Goal: Task Accomplishment & Management: Manage account settings

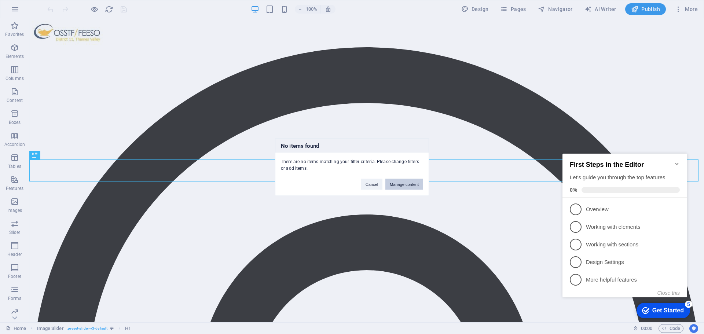
scroll to position [176, 0]
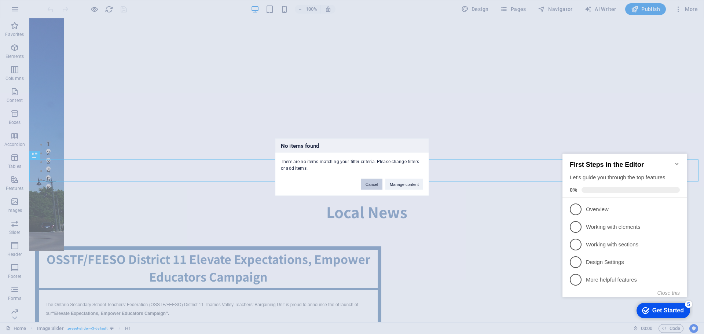
click at [367, 183] on button "Cancel" at bounding box center [371, 184] width 21 height 11
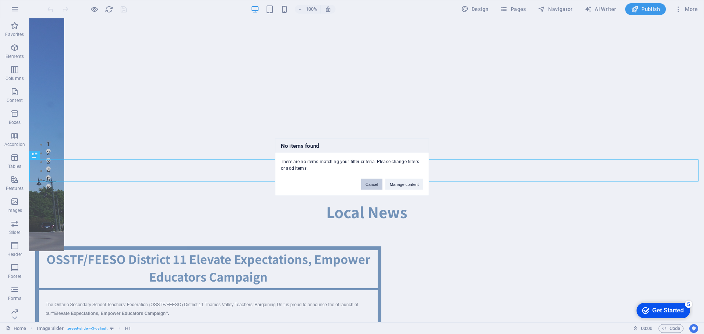
click at [376, 187] on button "Cancel" at bounding box center [371, 184] width 21 height 11
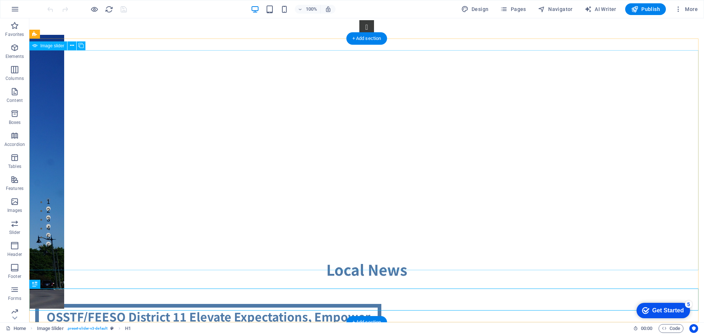
scroll to position [213, 0]
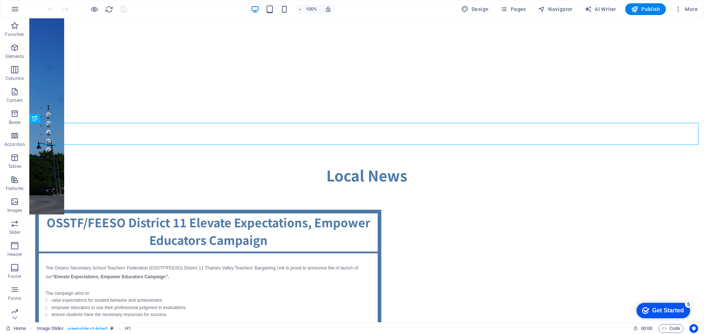
drag, startPoint x: 652, startPoint y: 307, endPoint x: 723, endPoint y: 463, distance: 171.8
click at [652, 307] on div "Get Started" at bounding box center [668, 310] width 32 height 7
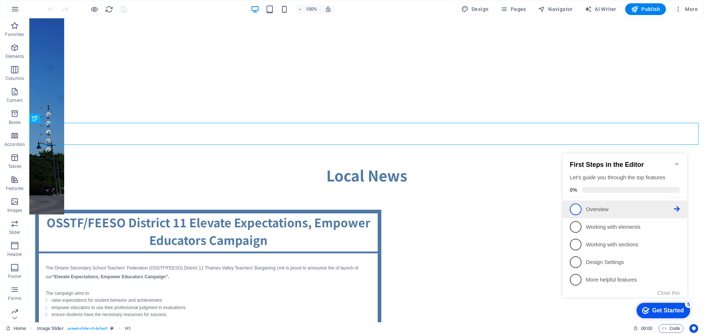
click at [576, 208] on span "1" at bounding box center [576, 209] width 12 height 12
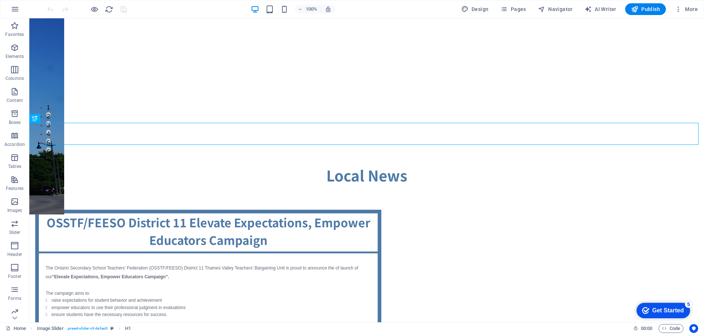
scroll to position [0, 0]
click at [665, 306] on div "checkmark Get Started 5" at bounding box center [664, 310] width 54 height 15
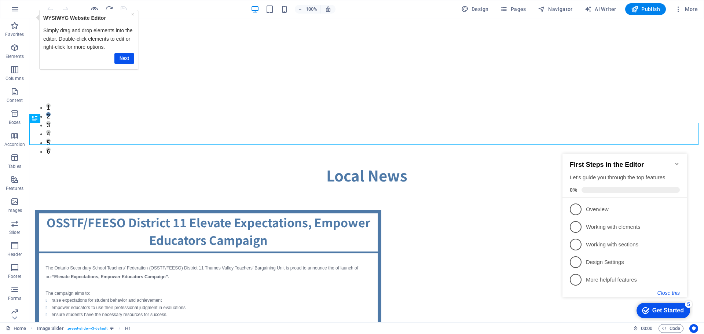
click at [666, 293] on button "Close this" at bounding box center [668, 293] width 22 height 6
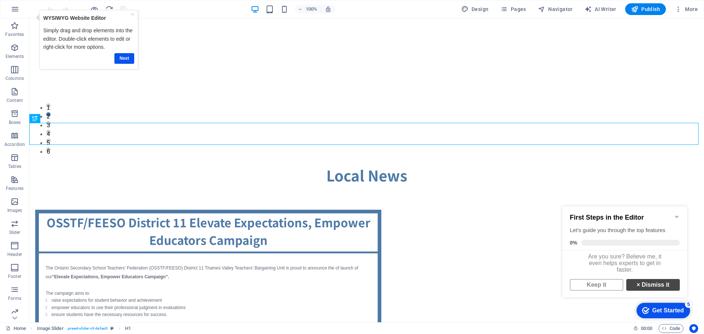
click at [648, 290] on link "× Dismiss it" at bounding box center [653, 285] width 54 height 12
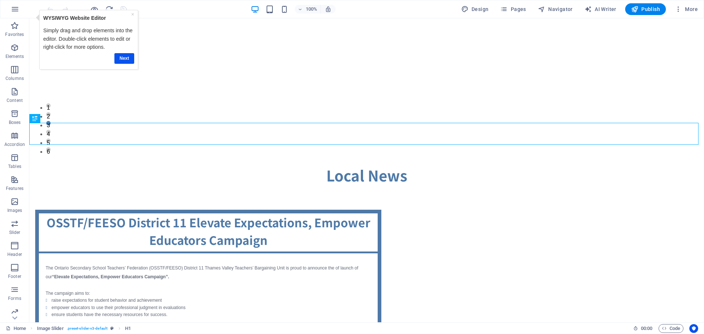
click at [201, 9] on div "100% Design Pages Navigator AI Writer Publish More" at bounding box center [373, 9] width 655 height 12
click at [131, 15] on link "×" at bounding box center [132, 14] width 3 height 6
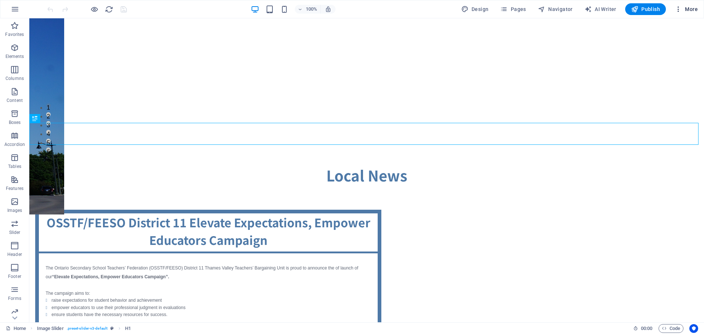
click at [679, 8] on icon "button" at bounding box center [678, 8] width 7 height 7
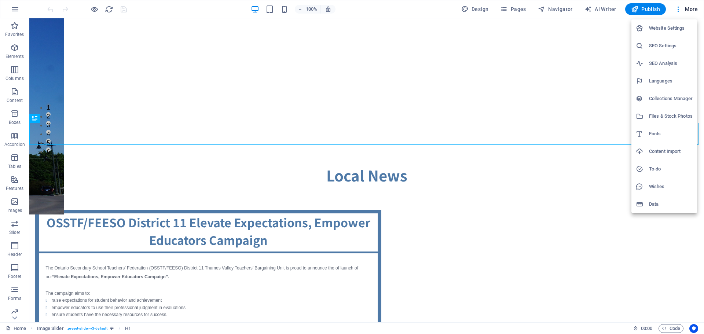
click at [660, 101] on h6 "Collections Manager" at bounding box center [671, 98] width 44 height 9
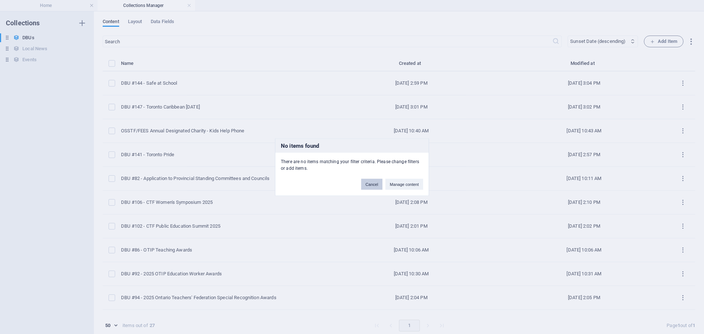
click at [377, 185] on button "Cancel" at bounding box center [371, 184] width 21 height 11
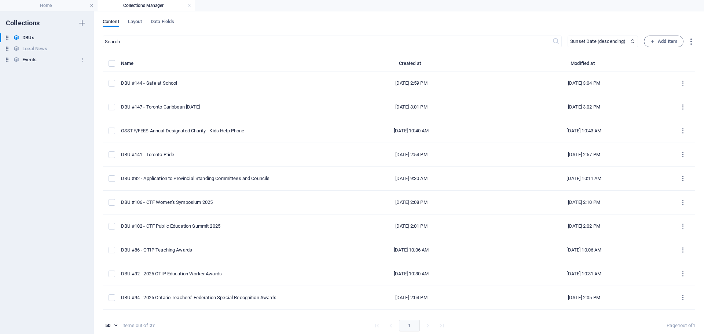
click at [31, 58] on h6 "Events" at bounding box center [29, 59] width 14 height 9
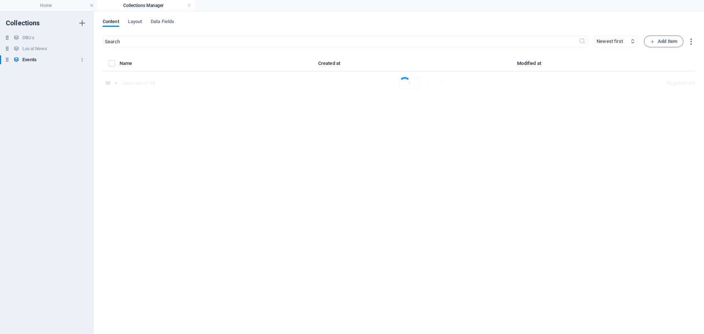
select select "columns.meeting-date_ASC"
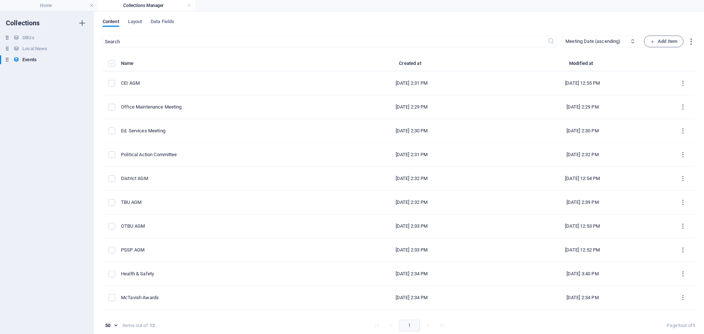
click at [112, 65] on label "items list" at bounding box center [112, 63] width 7 height 7
click at [0, 0] on input "items list" at bounding box center [0, 0] width 0 height 0
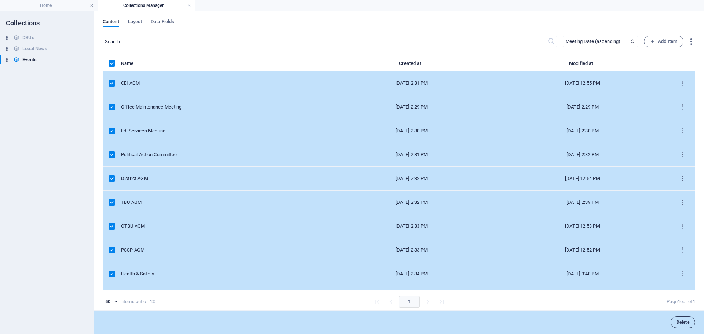
click at [677, 325] on button "Delete" at bounding box center [683, 322] width 25 height 12
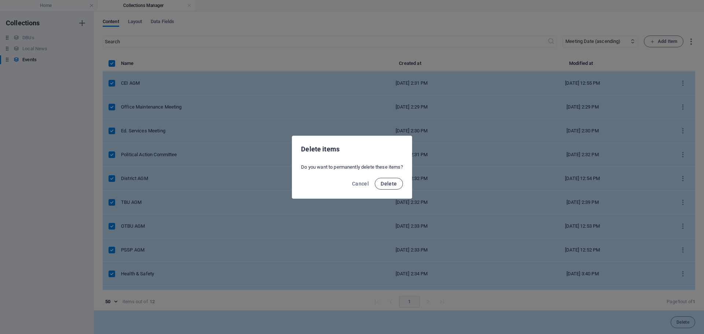
click at [390, 186] on span "Delete" at bounding box center [389, 184] width 16 height 6
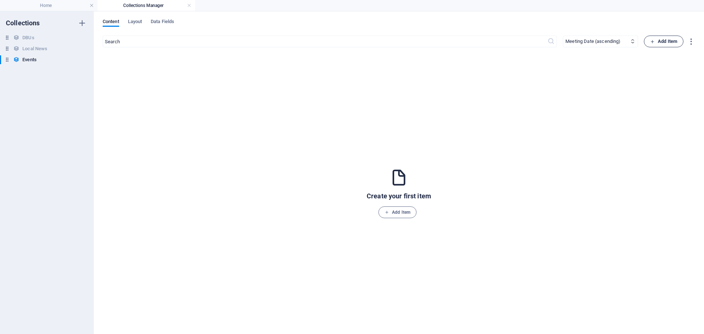
click at [664, 41] on span "Add Item" at bounding box center [663, 41] width 27 height 9
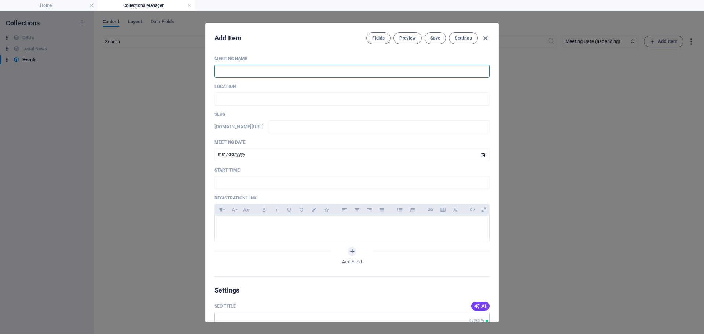
click at [273, 77] on input "text" at bounding box center [351, 71] width 275 height 13
type input "O"
type input "o"
type input "Of"
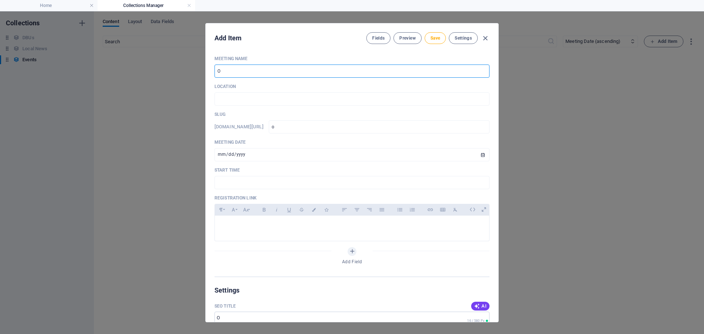
type input "of"
type input "Off"
type input "off"
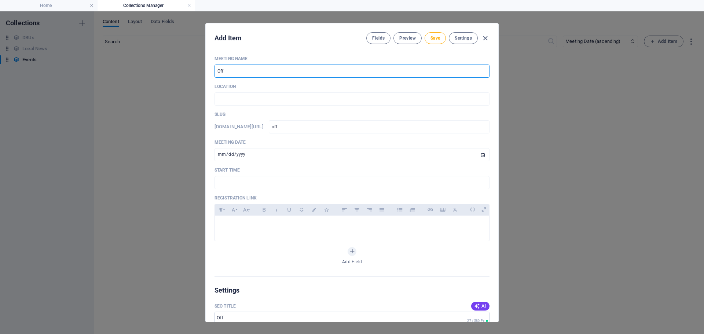
type input "Offi"
type input "offi"
type input "Offic"
type input "offic"
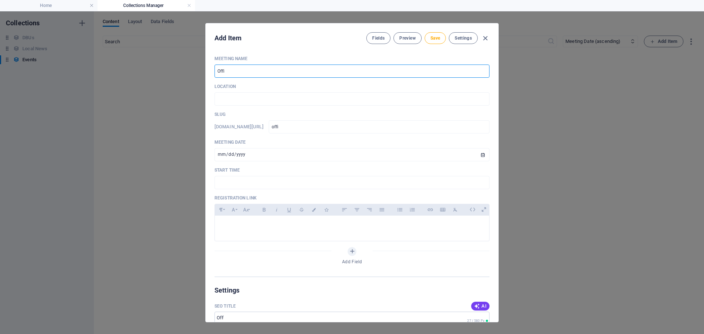
type input "offic"
type input "Office"
type input "office"
type input "Office M"
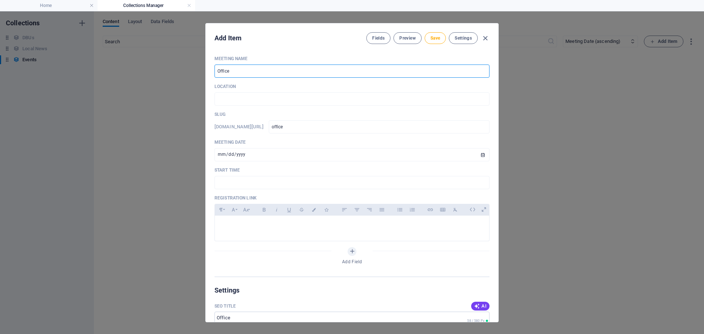
type input "office-m"
type input "Office Ma"
type input "office-ma"
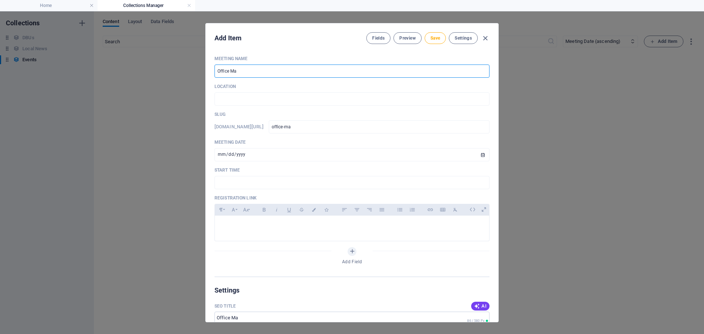
type input "Office Mai"
type input "office-mai"
type input "Office Main"
type input "office-main"
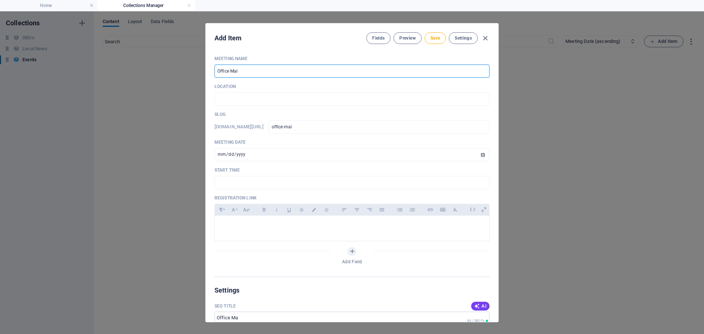
type input "office-main"
type input "Office Maint"
type input "office-[GEOGRAPHIC_DATA]"
type input "Office Mainte"
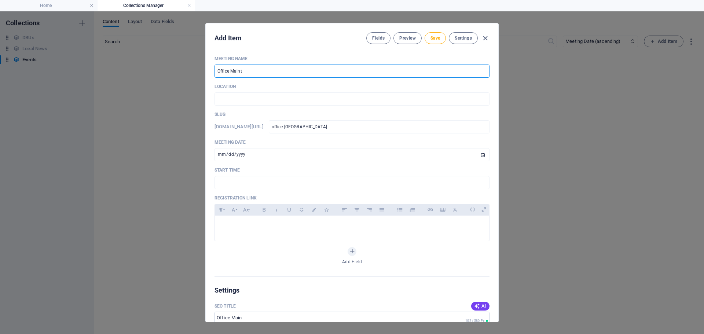
type input "office-mainte"
type input "Office Mainten"
type input "office-mainten"
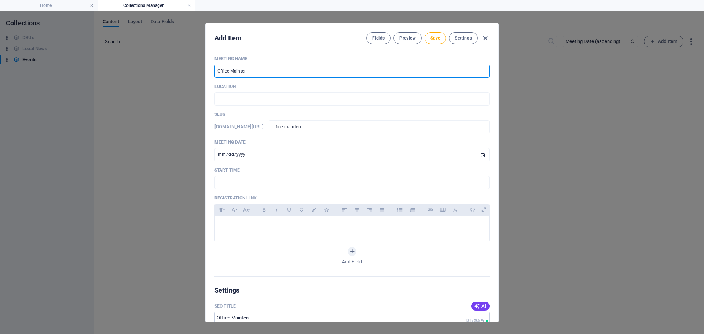
type input "Office Maintena"
type input "office-[GEOGRAPHIC_DATA]"
type input "Office Maintenan"
type input "office-maintenan"
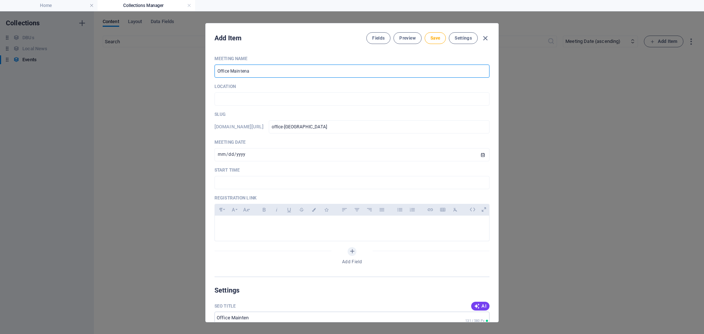
type input "office-maintenan"
type input "Office Maintenanc"
type input "office-maintenanc"
type input "Office Maintenance"
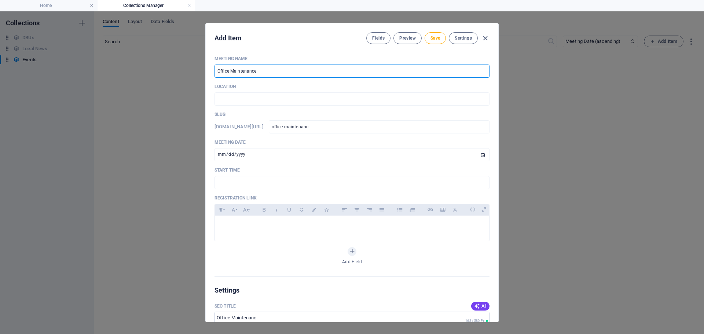
type input "office-maintenance"
type input "Office Maintenance"
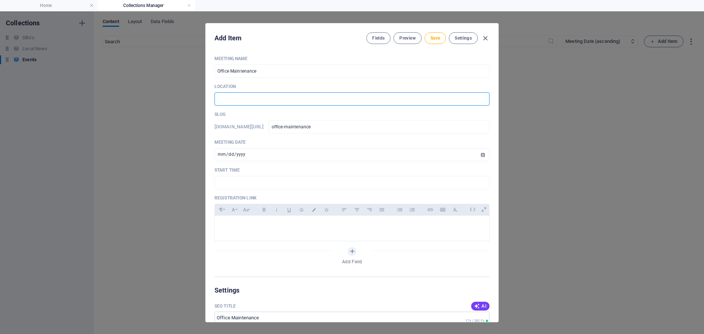
drag, startPoint x: 224, startPoint y: 98, endPoint x: 234, endPoint y: 103, distance: 10.8
click at [224, 98] on input "text" at bounding box center [351, 98] width 275 height 13
type input "District Office"
click at [250, 156] on input "[DATE]" at bounding box center [351, 154] width 275 height 13
click at [480, 154] on input "[DATE]" at bounding box center [351, 154] width 275 height 13
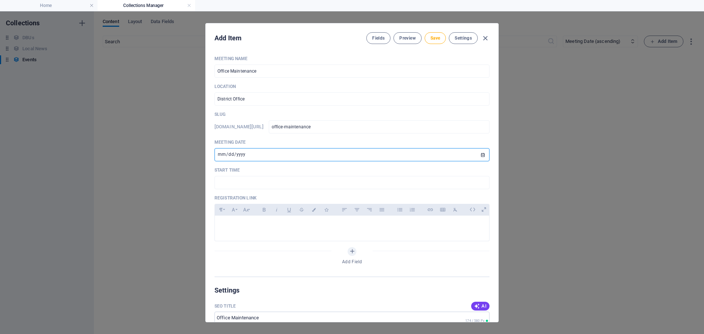
type input "[DATE]"
click at [230, 181] on input "text" at bounding box center [351, 182] width 275 height 13
type input "4:15 PM"
click at [429, 43] on button "Save" at bounding box center [435, 38] width 21 height 12
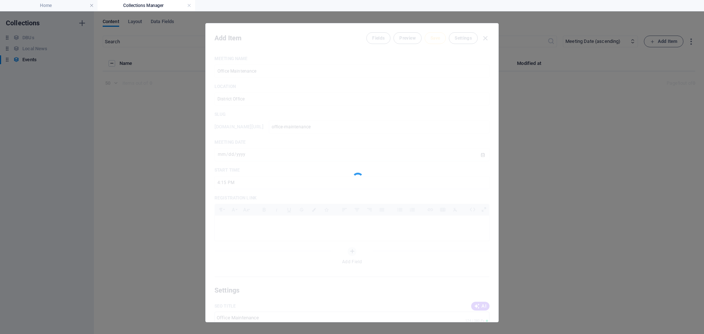
type input "office-maintenance"
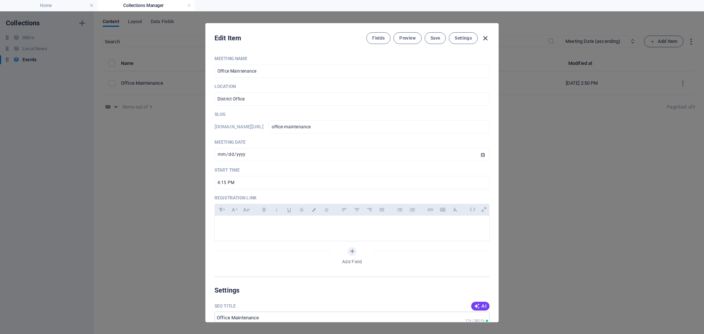
click at [485, 37] on icon "button" at bounding box center [485, 38] width 8 height 8
type input "[DATE]"
type input "office-maintenance"
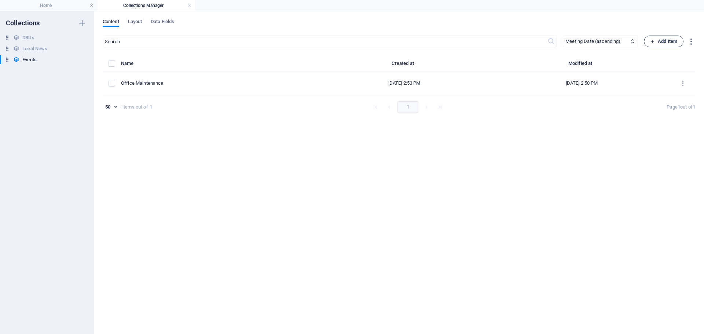
click at [652, 45] on span "Add Item" at bounding box center [663, 41] width 27 height 9
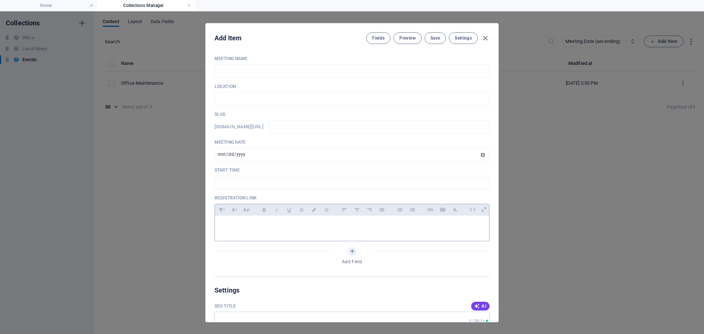
click at [238, 223] on p at bounding box center [352, 224] width 263 height 7
drag, startPoint x: 282, startPoint y: 225, endPoint x: 221, endPoint y: 229, distance: 61.0
click at [221, 229] on div "Please click here to register." at bounding box center [352, 227] width 274 height 22
click at [432, 211] on icon "button" at bounding box center [430, 209] width 5 height 3
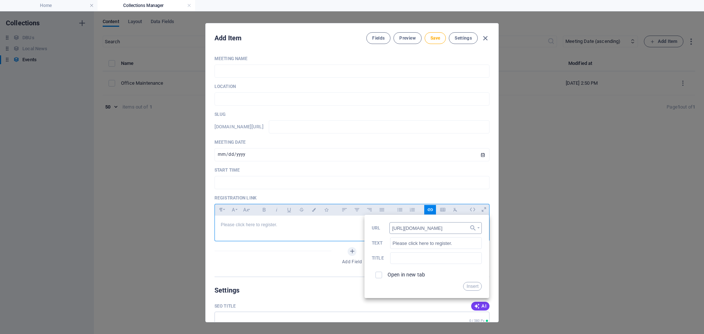
scroll to position [0, 12]
type input "[URL][DOMAIN_NAME]"
click at [377, 276] on input "checkbox" at bounding box center [377, 274] width 7 height 7
checkbox input "true"
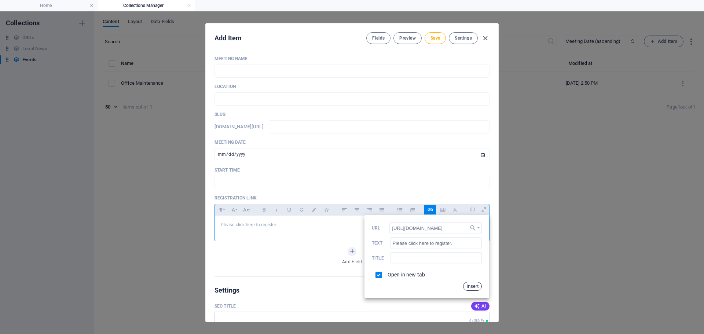
click at [463, 286] on button "Insert" at bounding box center [472, 286] width 19 height 9
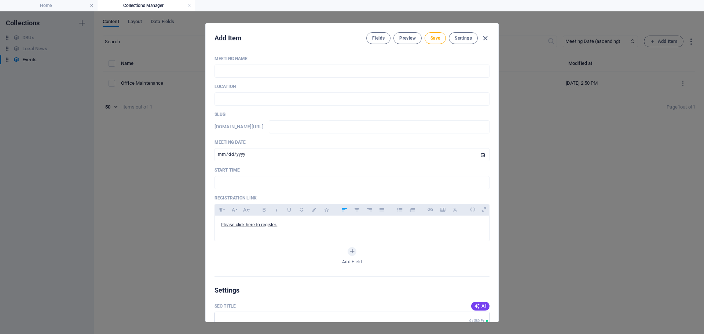
click at [428, 262] on div "Add Field" at bounding box center [351, 257] width 275 height 21
click at [435, 34] on button "Save" at bounding box center [435, 38] width 21 height 12
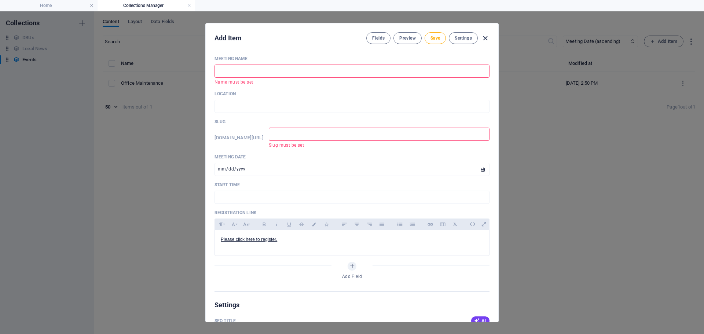
click at [487, 39] on icon "button" at bounding box center [485, 38] width 8 height 8
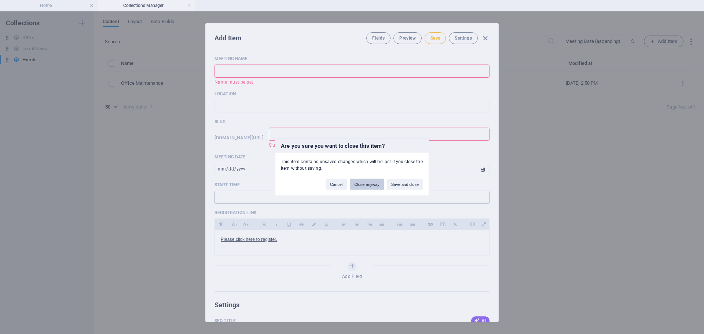
click at [364, 186] on button "Close anyway" at bounding box center [367, 184] width 34 height 11
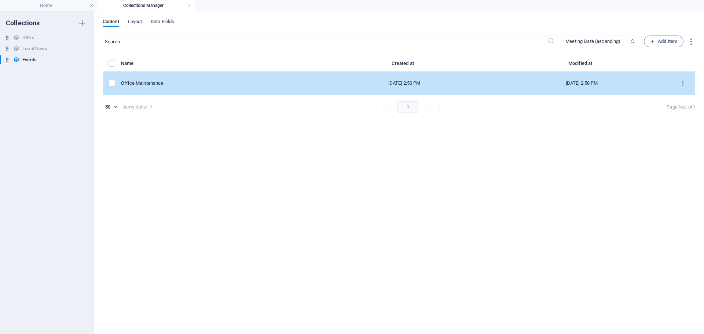
click at [196, 85] on div "Office Maintenance" at bounding box center [215, 83] width 189 height 7
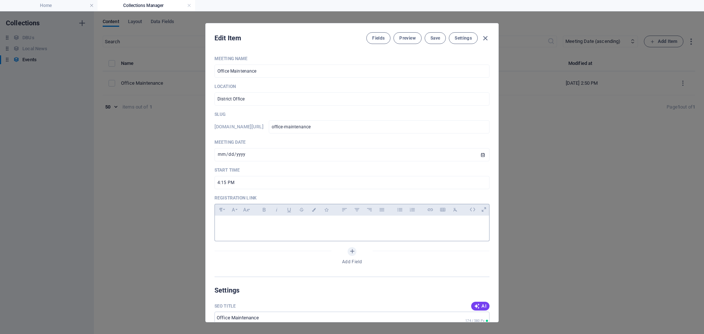
click at [236, 220] on div at bounding box center [352, 227] width 274 height 22
drag, startPoint x: 276, startPoint y: 224, endPoint x: 220, endPoint y: 223, distance: 56.8
click at [220, 223] on div "Please click here to register" at bounding box center [352, 227] width 274 height 22
click at [429, 212] on icon "button" at bounding box center [430, 209] width 6 height 9
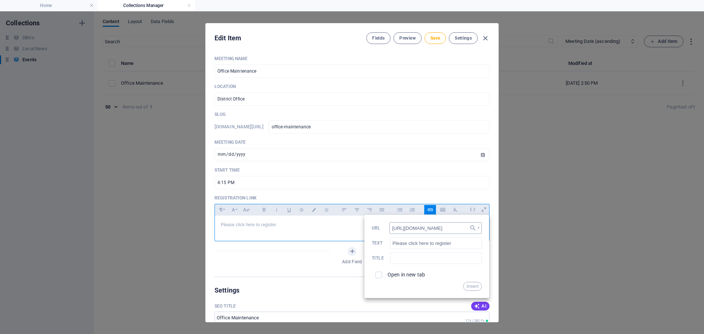
scroll to position [0, 12]
type input "[URL][DOMAIN_NAME]"
click at [378, 274] on input "checkbox" at bounding box center [377, 274] width 7 height 7
checkbox input "true"
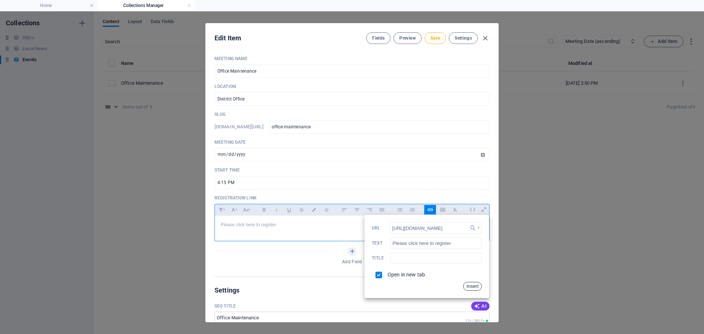
click at [469, 286] on button "Insert" at bounding box center [472, 286] width 19 height 9
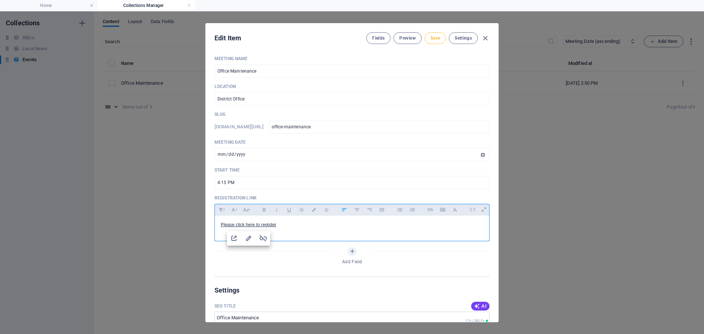
click at [436, 33] on button "Save" at bounding box center [435, 38] width 21 height 12
click at [486, 36] on icon "button" at bounding box center [485, 38] width 8 height 8
type input "[DATE]"
type input "office-maintenance"
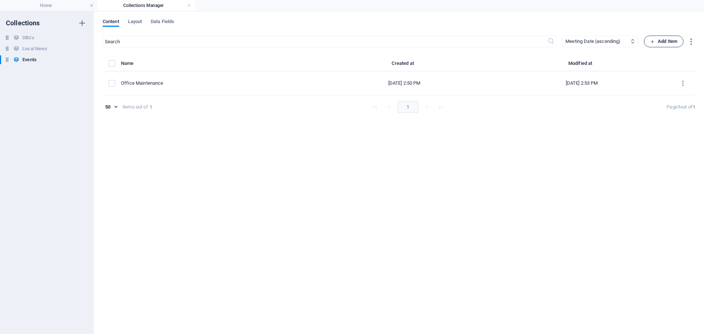
click at [664, 43] on span "Add Item" at bounding box center [663, 41] width 27 height 9
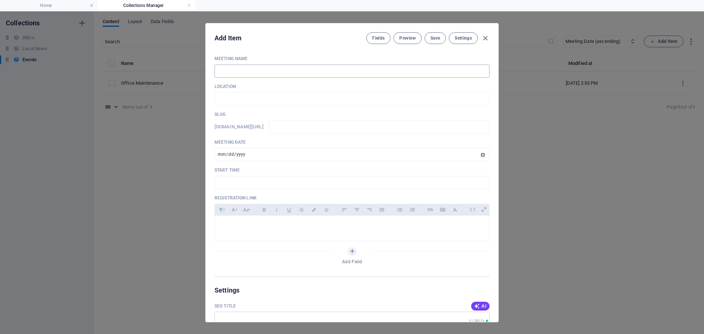
click at [256, 71] on input "text" at bounding box center [351, 71] width 275 height 13
type input "D"
type input "d"
type input "Di"
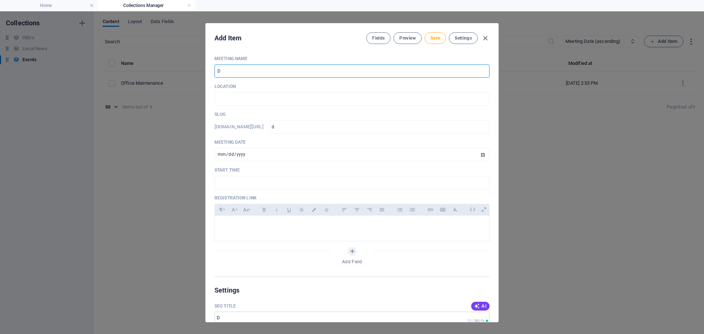
type input "di"
type input "Dis"
type input "dis"
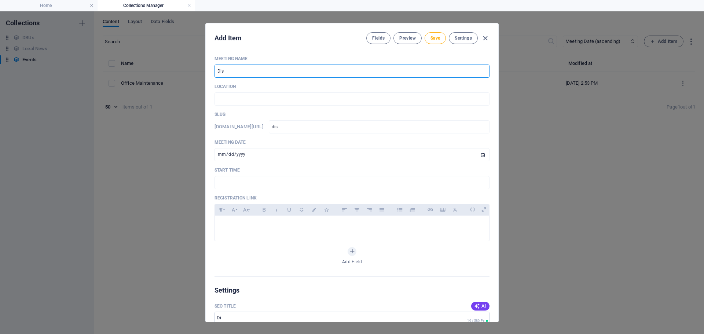
type input "Dist"
type input "dist"
type input "Distr"
type input "distr"
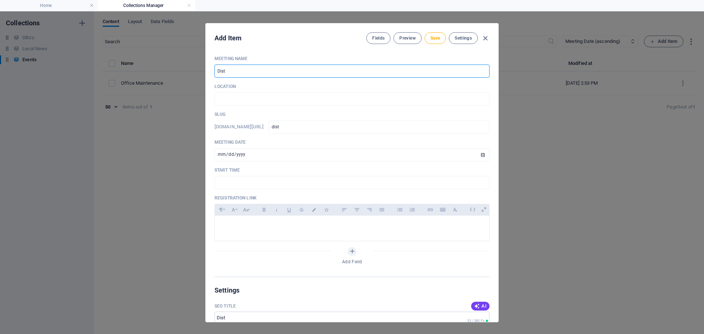
type input "distr"
type input "Distri"
type input "distri"
type input "Distric"
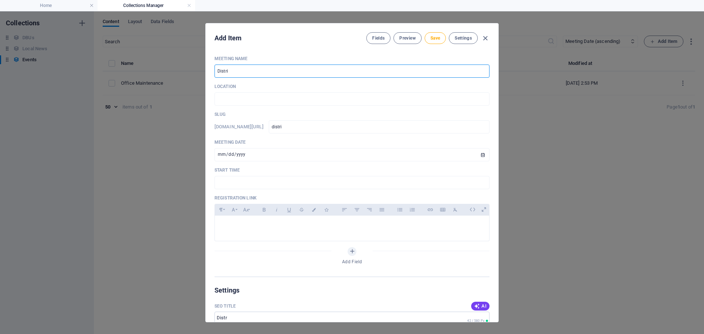
type input "distric"
type input "District"
type input "district"
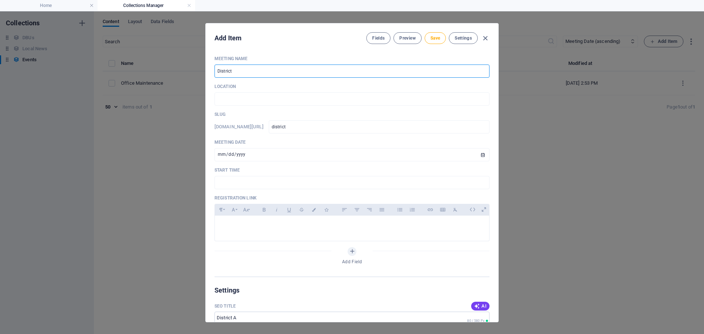
type input "District A"
type input "district-a"
type input "District Aw"
type input "district-aw"
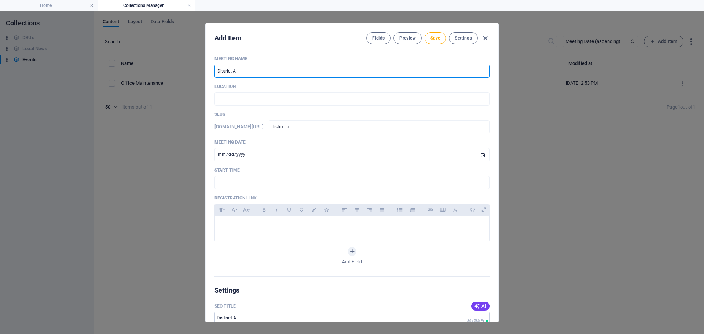
type input "district-aw"
type input "District Awa"
type input "district-[GEOGRAPHIC_DATA]"
type input "District Awar"
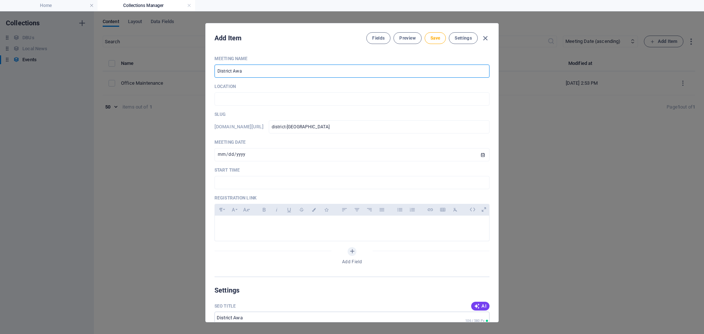
type input "district-awar"
type input "District Award"
type input "district-award"
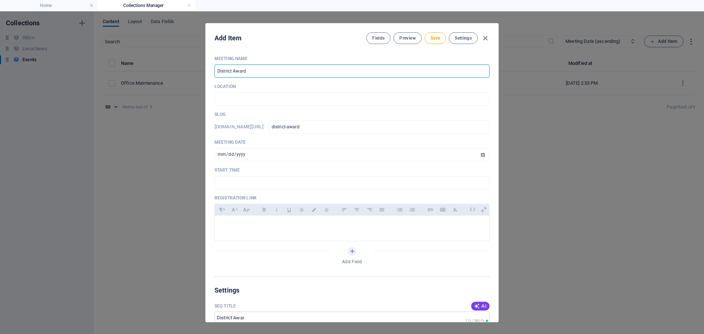
type input "District Awards"
type input "district-awards"
type input "District Awards"
click at [243, 100] on input "text" at bounding box center [351, 98] width 275 height 13
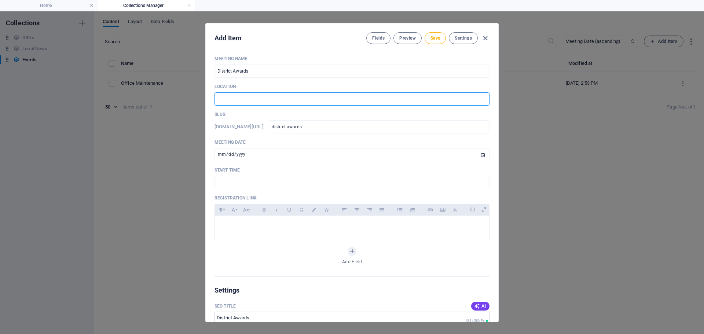
type input "District Office"
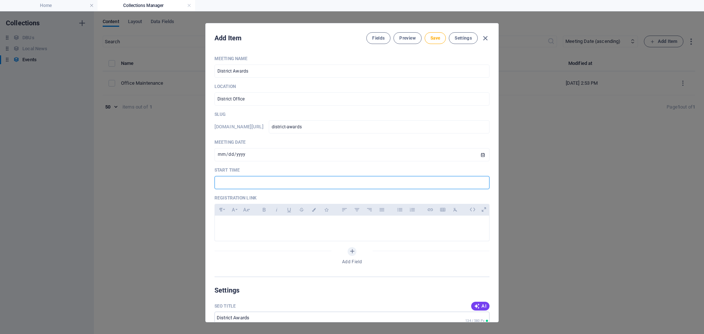
click at [248, 179] on input "text" at bounding box center [351, 182] width 275 height 13
type input "4:30 PM"
click at [241, 221] on div at bounding box center [352, 227] width 274 height 22
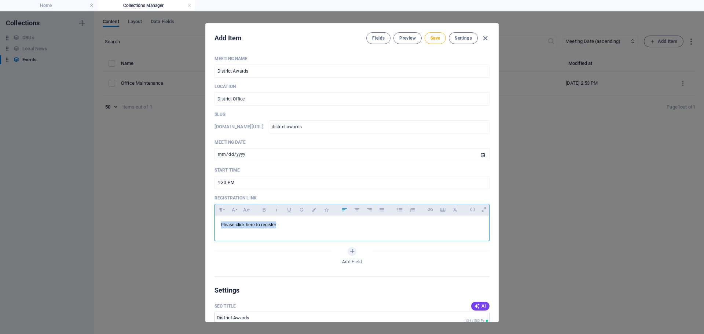
drag, startPoint x: 281, startPoint y: 226, endPoint x: 215, endPoint y: 223, distance: 66.1
click at [215, 223] on div "Please click here to register" at bounding box center [352, 227] width 274 height 22
click at [433, 213] on button "Insert Link" at bounding box center [430, 210] width 12 height 10
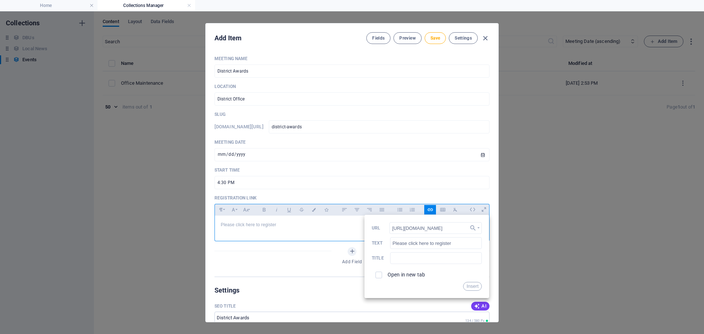
scroll to position [0, 7]
type input "[URL][DOMAIN_NAME]"
click at [377, 274] on input "checkbox" at bounding box center [377, 274] width 7 height 7
checkbox input "true"
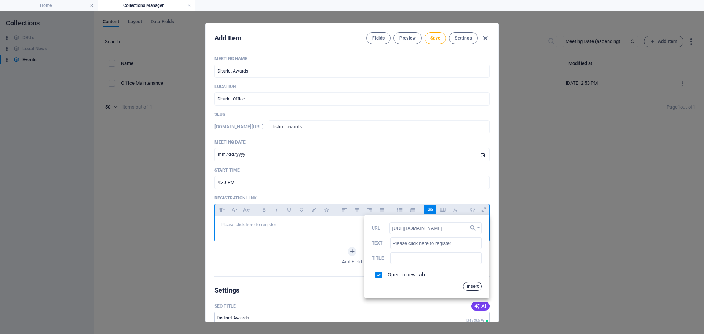
click at [466, 287] on button "Insert" at bounding box center [472, 286] width 19 height 9
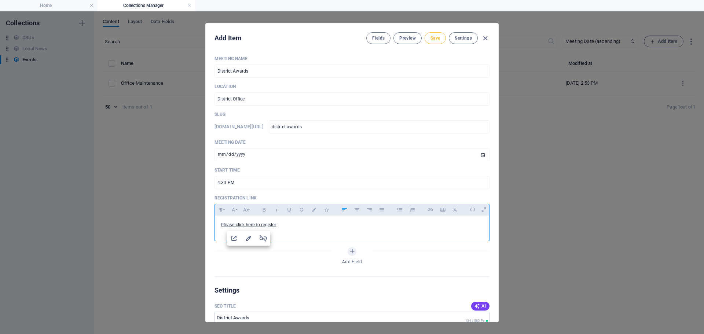
click at [433, 34] on button "Save" at bounding box center [435, 38] width 21 height 12
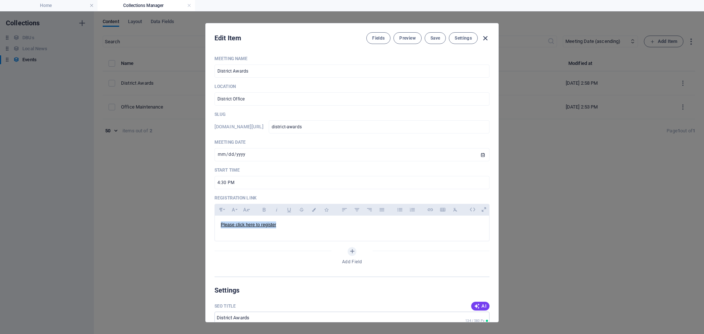
click at [486, 40] on icon "button" at bounding box center [485, 38] width 8 height 8
type input "district-awards"
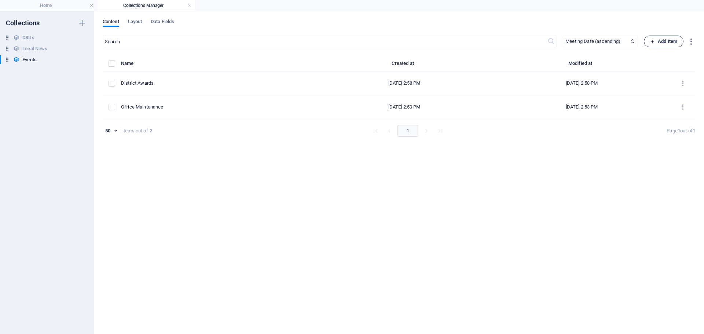
click at [670, 43] on span "Add Item" at bounding box center [663, 41] width 27 height 9
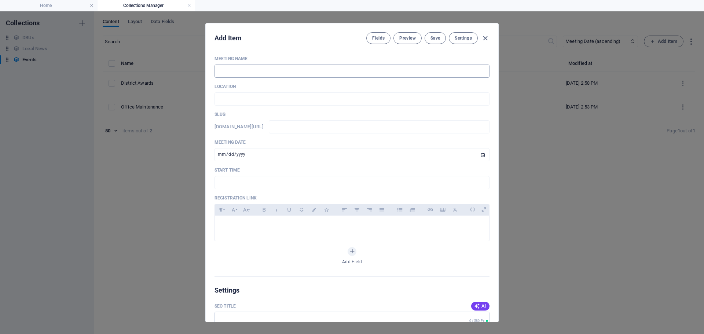
click at [241, 73] on input "text" at bounding box center [351, 71] width 275 height 13
type input "P"
type input "p"
type input "PS"
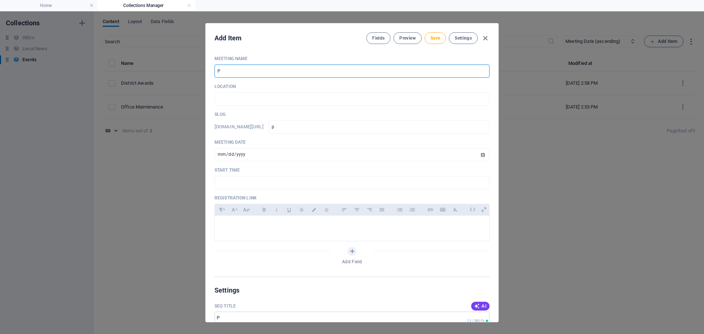
type input "ps"
type input "PSS"
type input "pss"
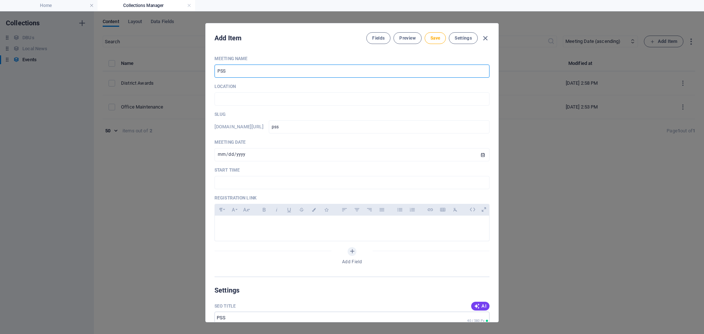
type input "PSSP"
type input "pssp"
type input "PSSP E"
type input "pssp-e"
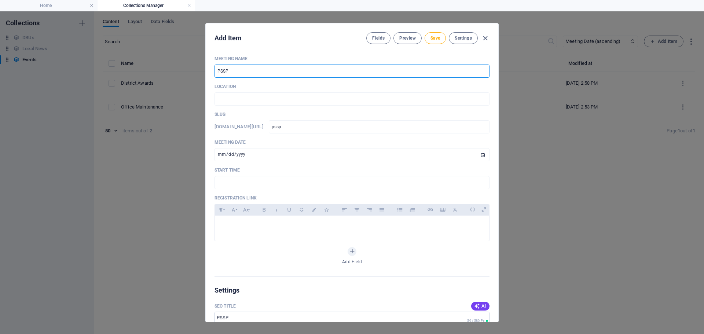
type input "pssp-e"
type input "PSSP Ex"
type input "pssp-ex"
type input "PSSP Exe"
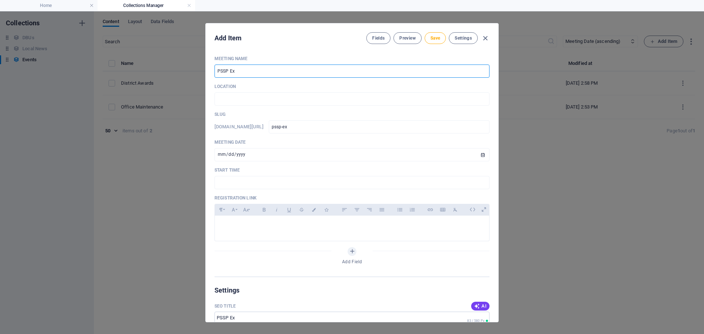
type input "pssp-exe"
type input "PSSP Exec"
type input "pssp-exec"
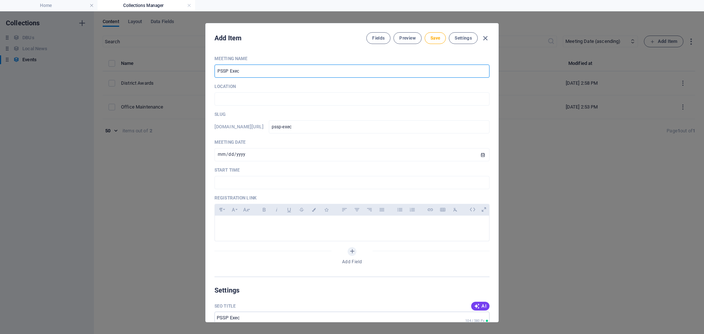
type input "PSSP Execi"
type input "pssp-execi"
type input "PSSP Execit"
type input "pssp-execit"
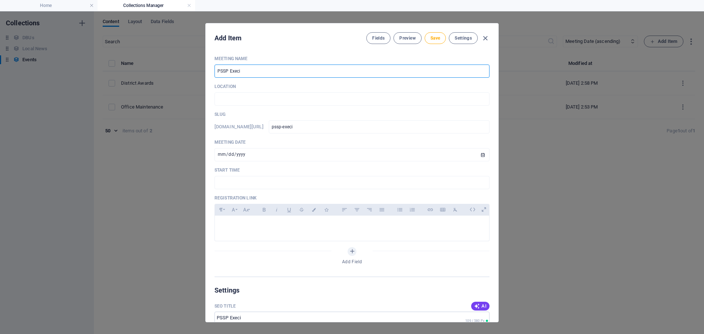
type input "pssp-execit"
type input "PSSP Execiti"
type input "pssp-execiti"
type input "PSSP Execit"
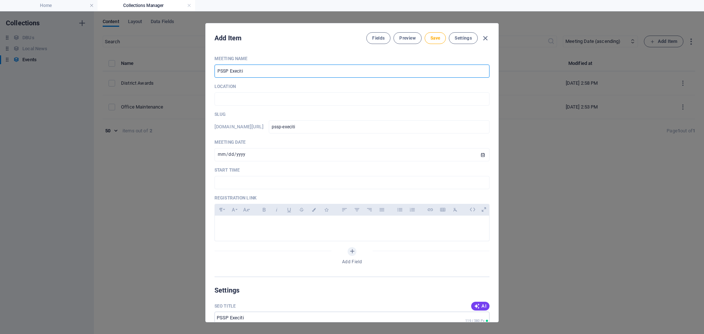
type input "pssp-execit"
type input "PSSP Execi"
type input "pssp-execi"
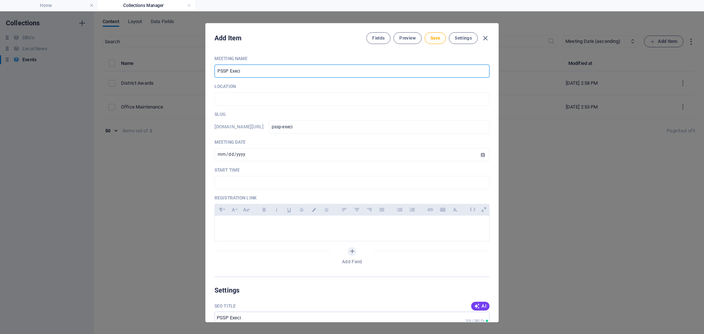
type input "PSSP Exec"
type input "pssp-exec"
type input "PSSP Execu"
type input "pssp-execu"
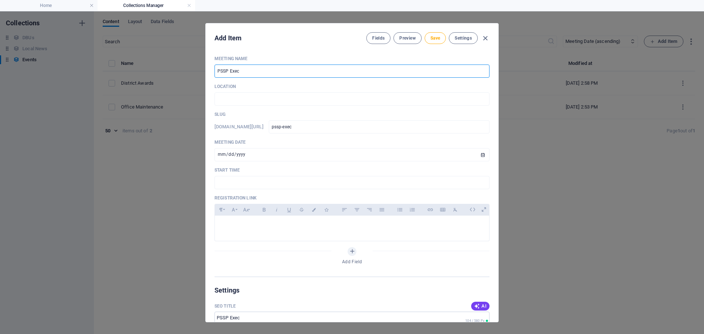
type input "pssp-execu"
type input "PSSP Execut"
type input "pssp-execut"
type input "PSSP Executu"
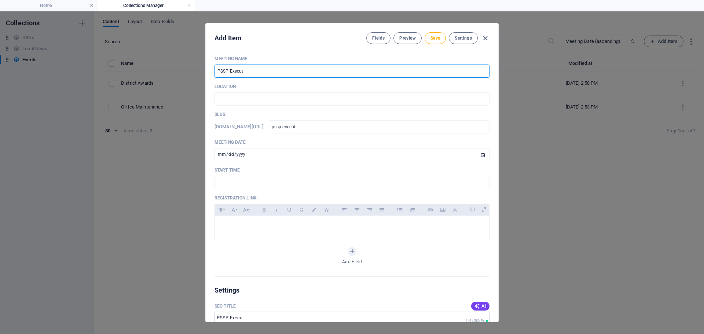
type input "pssp-executu"
type input "PSSP Execut"
type input "pssp-execut"
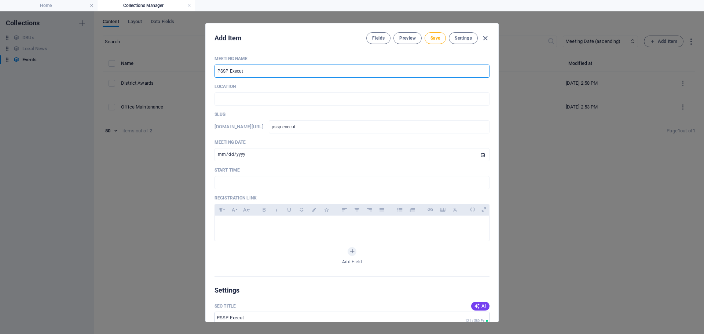
type input "PSSP Executi"
type input "pssp-executi"
type input "PSSP Executiv"
type input "pssp-executiv"
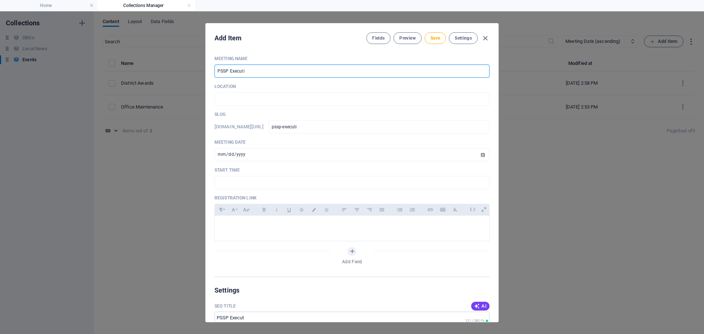
type input "pssp-executiv"
type input "PSSP Executive"
type input "pssp-executive"
type input "PSSP Executive C"
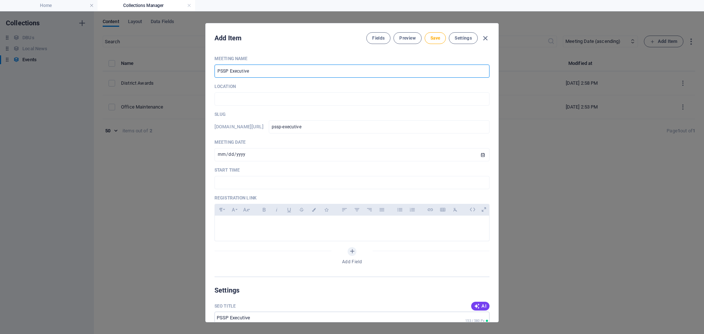
type input "pssp-executive-c"
type input "PSSP Executive Co"
type input "pssp-executive-co"
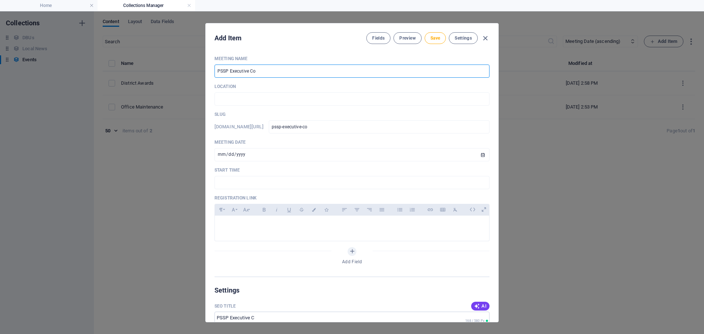
type input "PSSP Executive Cou"
type input "pssp-executive-cou"
type input "PSSP Executive Coun"
type input "pssp-executive-coun"
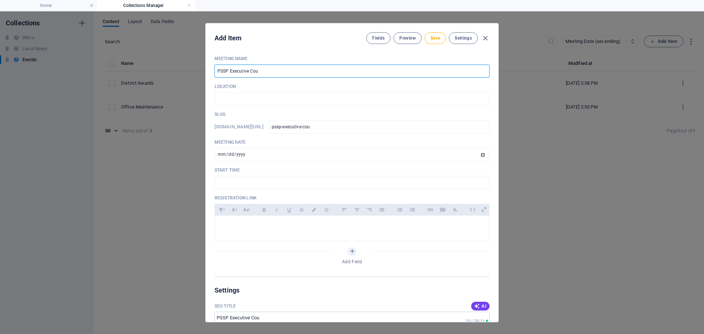
type input "pssp-executive-coun"
type input "PSSP Executive Counc"
type input "pssp-executive-counc"
type input "PSSP Executive Counci"
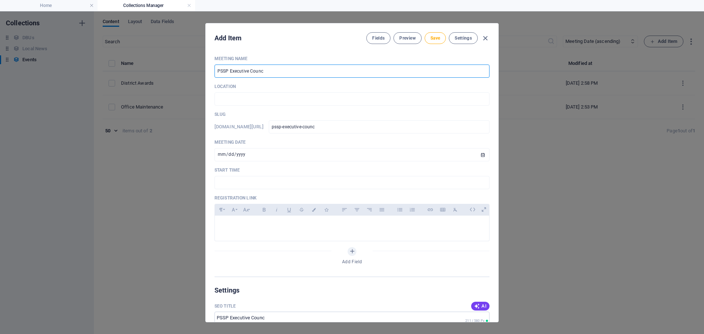
type input "pssp-executive-counci"
type input "PSSP Executive Councis"
type input "pssp-executive-councis"
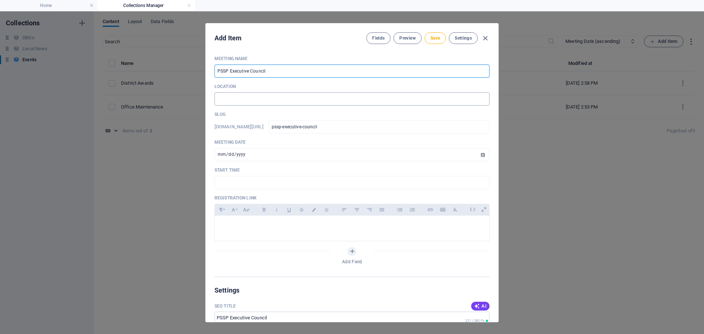
click at [247, 101] on input "text" at bounding box center [351, 98] width 275 height 13
click at [249, 185] on input "text" at bounding box center [351, 182] width 275 height 13
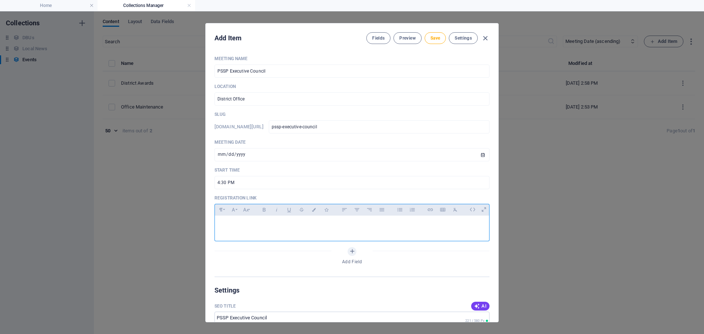
click at [239, 224] on p at bounding box center [352, 224] width 263 height 7
drag, startPoint x: 281, startPoint y: 227, endPoint x: 221, endPoint y: 225, distance: 59.8
click at [221, 225] on p "Please click here to register" at bounding box center [352, 224] width 263 height 7
click at [431, 210] on icon "button" at bounding box center [430, 209] width 6 height 9
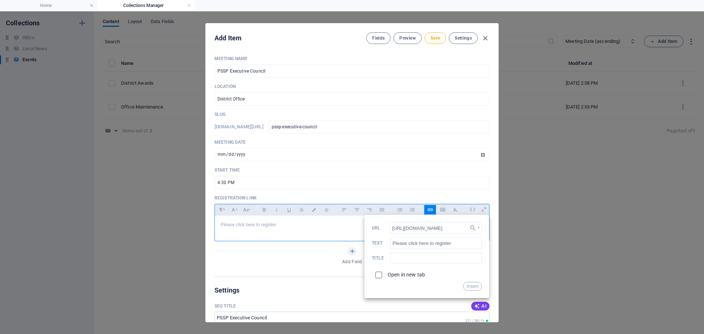
click at [378, 276] on input "checkbox" at bounding box center [377, 274] width 7 height 7
click at [467, 286] on button "Insert" at bounding box center [472, 286] width 19 height 9
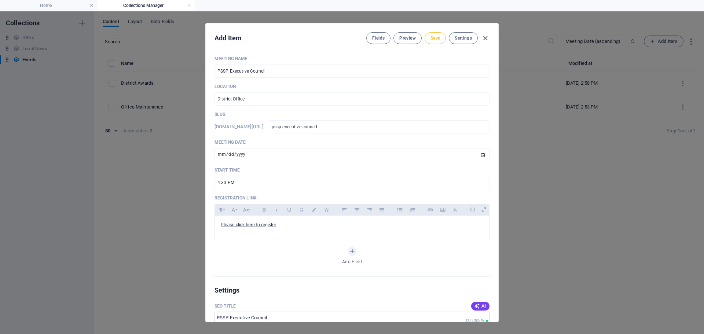
click at [439, 37] on span "Save" at bounding box center [435, 38] width 10 height 6
click at [484, 38] on icon "button" at bounding box center [485, 38] width 8 height 8
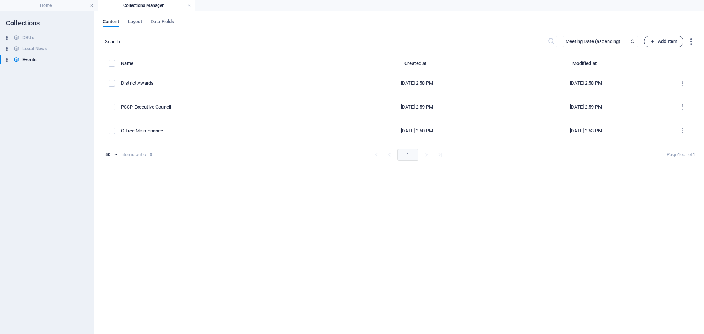
click at [655, 40] on span "Add Item" at bounding box center [663, 41] width 27 height 9
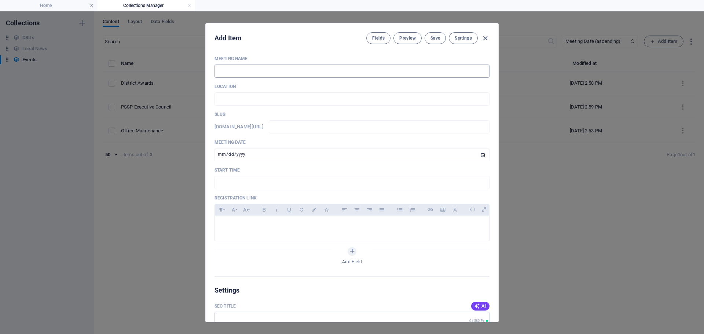
click at [234, 73] on input "text" at bounding box center [351, 71] width 275 height 13
click at [241, 100] on input "text" at bounding box center [351, 98] width 275 height 13
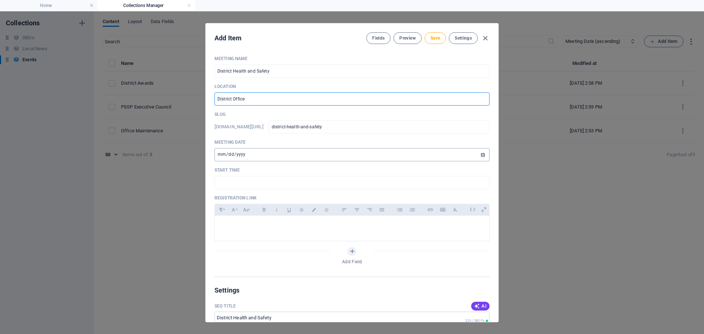
click at [275, 154] on input "[DATE]" at bounding box center [351, 154] width 275 height 13
click at [485, 155] on input "[DATE]" at bounding box center [351, 154] width 275 height 13
click at [481, 155] on input "[DATE]" at bounding box center [351, 154] width 275 height 13
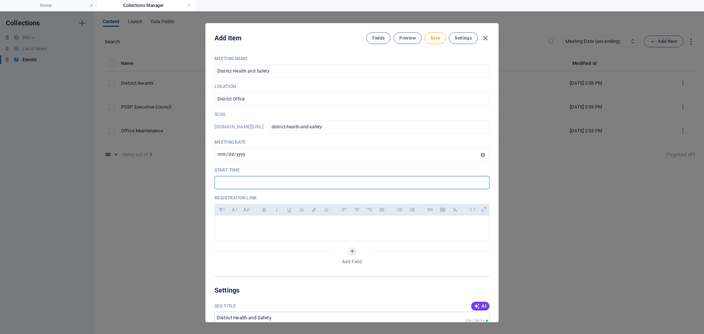
click at [244, 183] on input "text" at bounding box center [351, 182] width 275 height 13
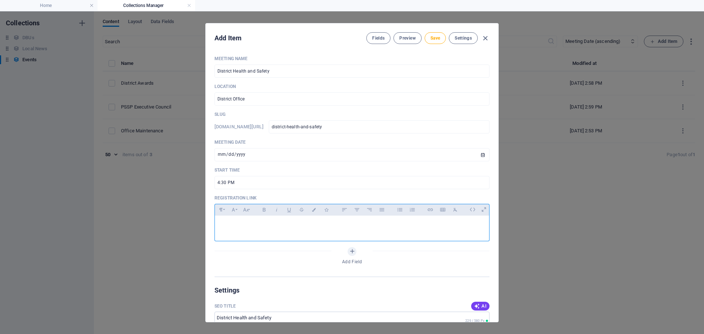
click at [253, 221] on p at bounding box center [352, 224] width 263 height 7
drag, startPoint x: 283, startPoint y: 224, endPoint x: 221, endPoint y: 222, distance: 62.0
click at [221, 222] on p "Please click here to register" at bounding box center [352, 224] width 263 height 7
click at [428, 209] on icon "button" at bounding box center [430, 209] width 5 height 3
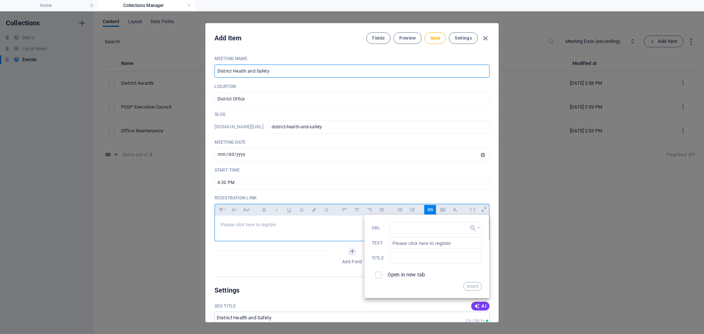
drag, startPoint x: 279, startPoint y: 69, endPoint x: 214, endPoint y: 68, distance: 64.5
click at [214, 68] on div "Meeting Name District Health and Safety ​ Location District Office ​ Slug [DOMA…" at bounding box center [352, 186] width 293 height 272
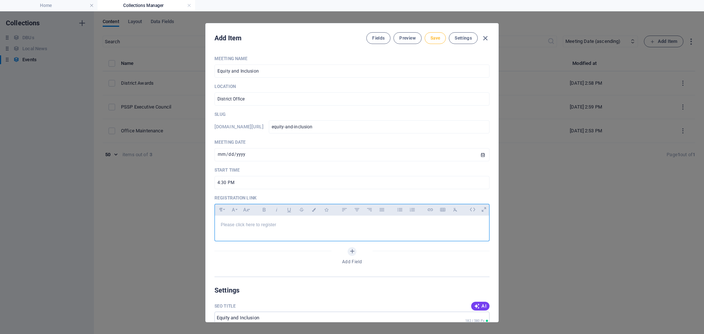
click at [437, 43] on button "Save" at bounding box center [435, 38] width 21 height 12
drag, startPoint x: 282, startPoint y: 224, endPoint x: 221, endPoint y: 223, distance: 61.6
click at [221, 223] on p "Please click here to register" at bounding box center [352, 224] width 263 height 7
click at [430, 211] on icon "button" at bounding box center [430, 209] width 6 height 9
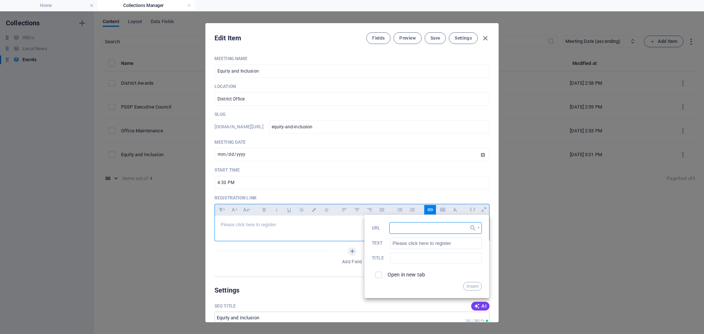
paste input "[URL][DOMAIN_NAME]"
click at [377, 274] on input "checkbox" at bounding box center [377, 274] width 7 height 7
click at [470, 285] on button "Insert" at bounding box center [472, 286] width 19 height 9
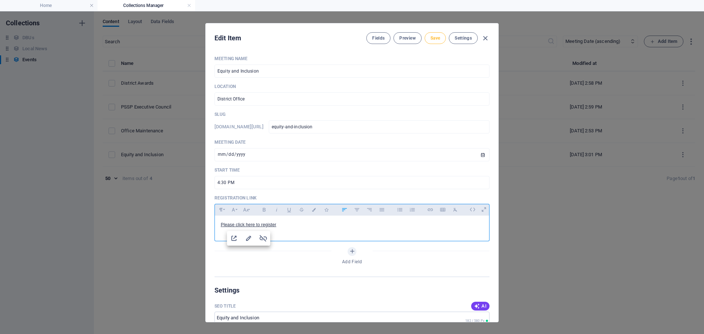
click at [430, 40] on span "Save" at bounding box center [435, 38] width 10 height 6
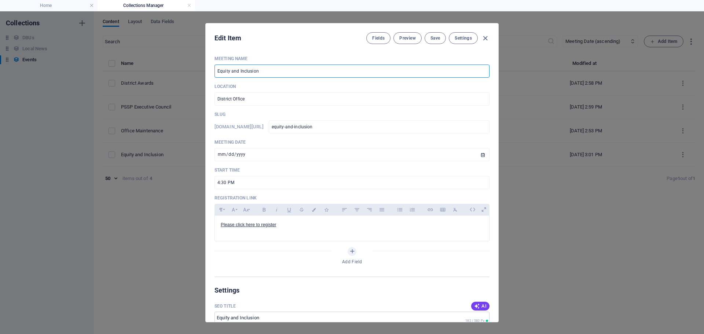
click at [272, 74] on input "Equity and Inclusion" at bounding box center [351, 71] width 275 height 13
click at [428, 34] on button "Save" at bounding box center [435, 38] width 21 height 12
click at [485, 36] on icon "button" at bounding box center [485, 38] width 8 height 8
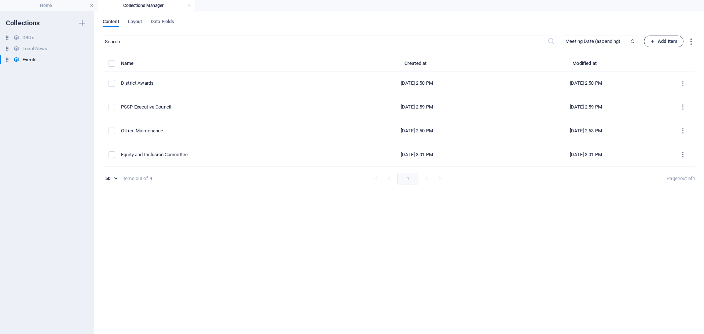
click at [659, 39] on span "Add Item" at bounding box center [663, 41] width 27 height 9
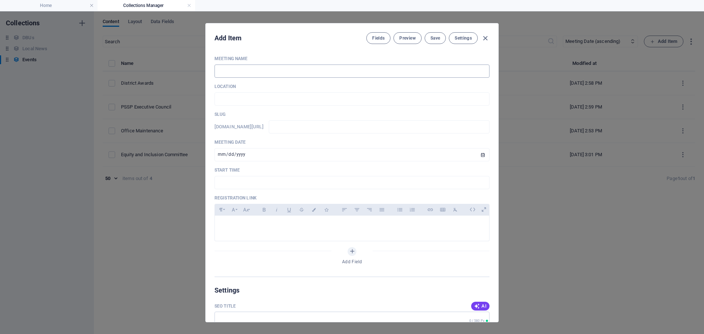
click at [261, 75] on input "text" at bounding box center [351, 71] width 275 height 13
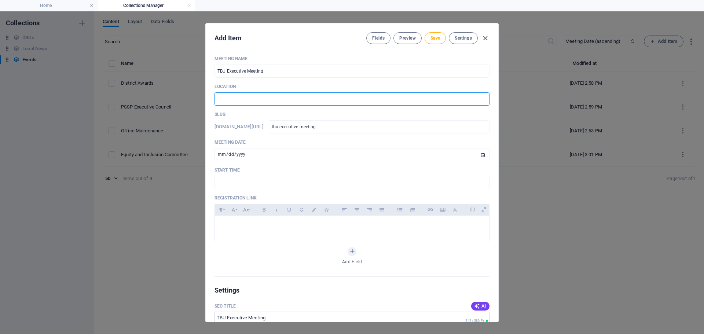
click at [256, 100] on input "text" at bounding box center [351, 98] width 275 height 13
click at [288, 157] on input "[DATE]" at bounding box center [351, 154] width 275 height 13
click at [479, 155] on input "[DATE]" at bounding box center [351, 154] width 275 height 13
click at [252, 185] on input "text" at bounding box center [351, 182] width 275 height 13
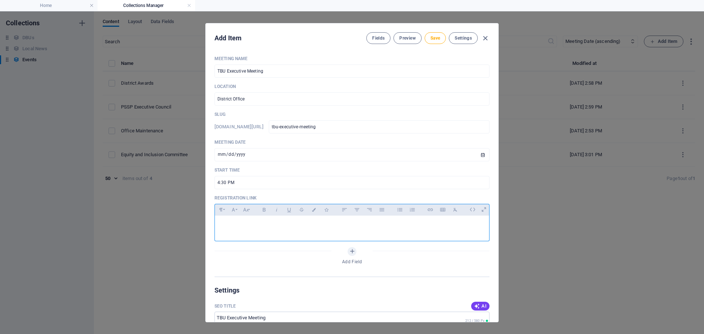
click at [257, 219] on div at bounding box center [352, 227] width 274 height 22
drag, startPoint x: 278, startPoint y: 226, endPoint x: 222, endPoint y: 225, distance: 55.7
click at [222, 225] on p "Please click here to register" at bounding box center [352, 224] width 263 height 7
click at [430, 210] on icon "button" at bounding box center [430, 209] width 6 height 9
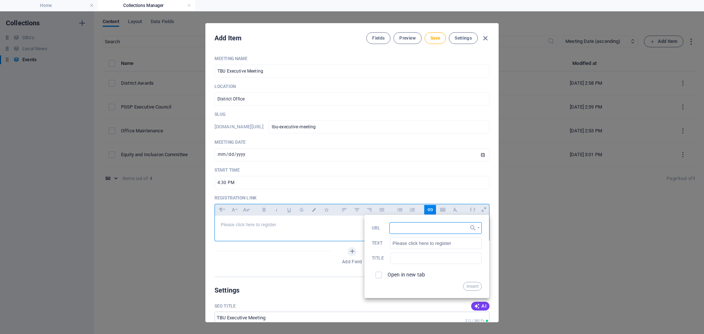
paste input "[URL][DOMAIN_NAME]"
click at [374, 274] on input "checkbox" at bounding box center [377, 274] width 7 height 7
click at [467, 285] on button "Insert" at bounding box center [472, 286] width 19 height 9
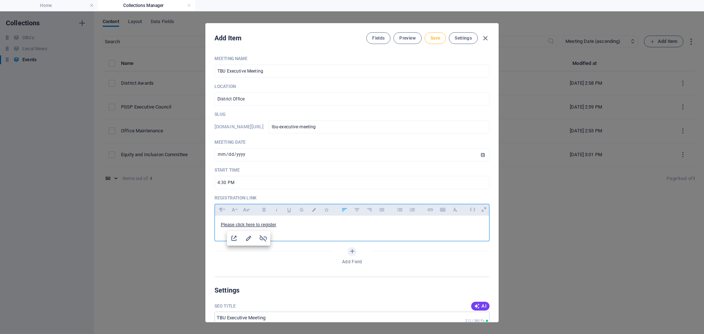
click at [430, 37] on span "Save" at bounding box center [435, 38] width 10 height 6
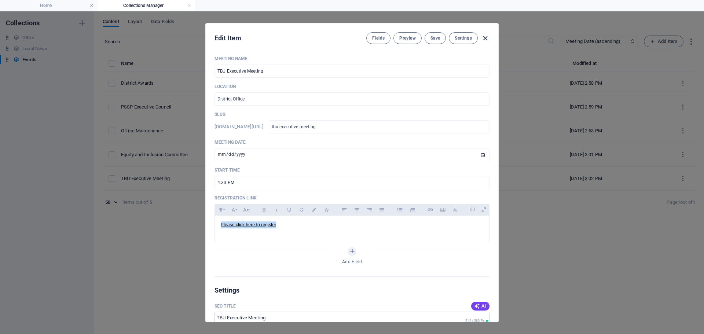
click at [482, 39] on icon "button" at bounding box center [485, 38] width 8 height 8
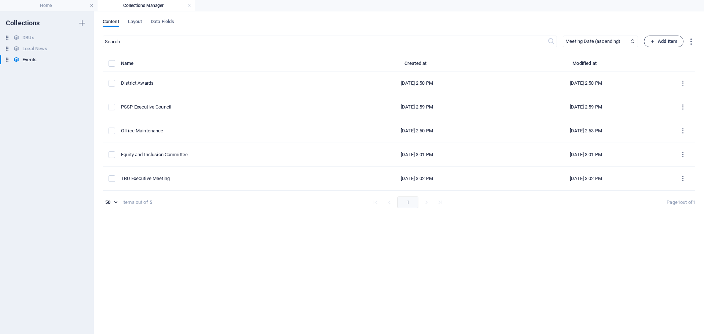
click at [657, 36] on button "Add Item" at bounding box center [664, 42] width 40 height 12
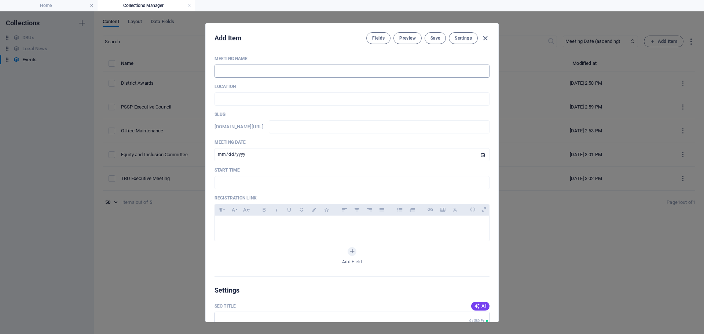
click at [243, 71] on input "text" at bounding box center [351, 71] width 275 height 13
click at [245, 101] on input "text" at bounding box center [351, 98] width 275 height 13
click at [252, 153] on input "[DATE]" at bounding box center [351, 154] width 275 height 13
click at [480, 155] on input "[DATE]" at bounding box center [351, 154] width 275 height 13
click at [483, 153] on input "[DATE]" at bounding box center [351, 154] width 275 height 13
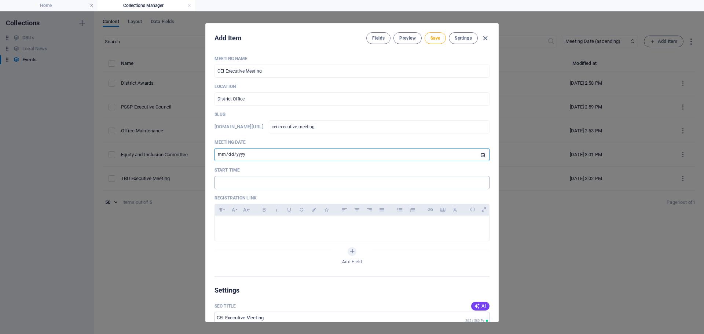
click at [227, 182] on input "text" at bounding box center [351, 182] width 275 height 13
click at [234, 221] on p at bounding box center [352, 224] width 263 height 7
click at [430, 210] on icon "button" at bounding box center [430, 209] width 5 height 3
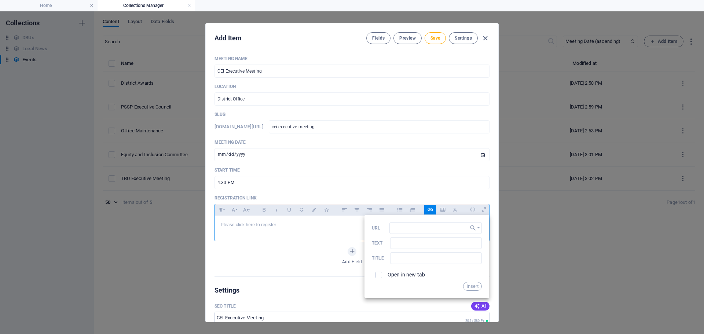
click at [292, 224] on p "Please click here to register" at bounding box center [352, 224] width 263 height 7
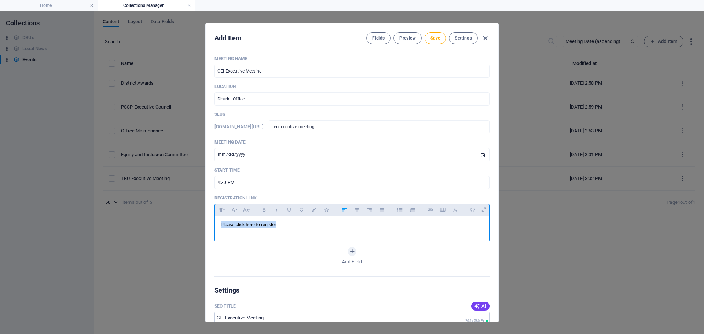
drag, startPoint x: 283, startPoint y: 224, endPoint x: 210, endPoint y: 225, distance: 73.0
click at [210, 224] on div "Meeting Name CEI Executive Meeting ​ Location District Office ​ Slug [DOMAIN_NA…" at bounding box center [352, 186] width 293 height 272
click at [427, 209] on icon "button" at bounding box center [430, 209] width 6 height 9
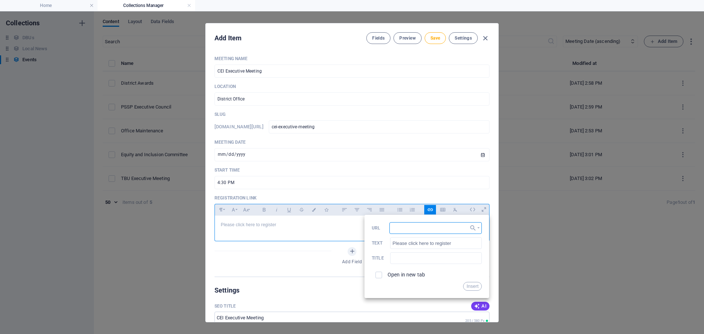
paste input "[URL][DOMAIN_NAME]"
click at [376, 275] on input "checkbox" at bounding box center [377, 274] width 7 height 7
click at [471, 285] on button "Insert" at bounding box center [472, 286] width 19 height 9
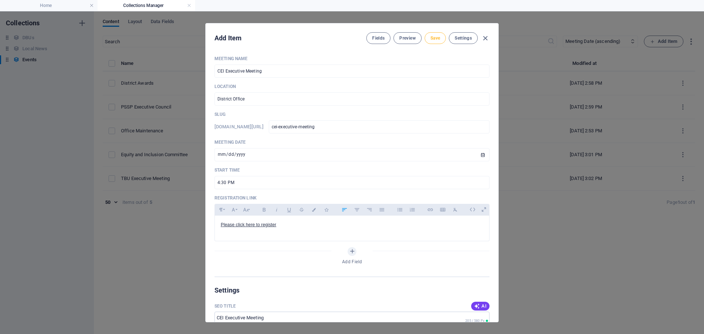
click at [436, 41] on button "Save" at bounding box center [435, 38] width 21 height 12
click at [483, 38] on icon "button" at bounding box center [485, 38] width 8 height 8
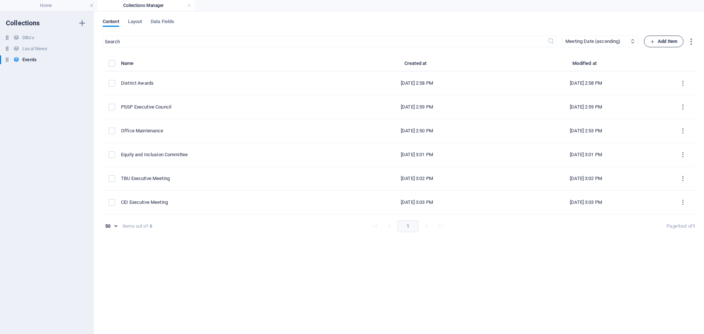
click at [675, 43] on span "Add Item" at bounding box center [663, 41] width 27 height 9
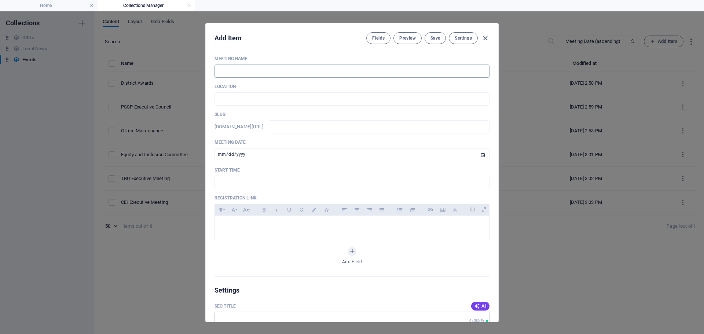
click at [292, 73] on input "text" at bounding box center [351, 71] width 275 height 13
click at [225, 100] on input "text" at bounding box center [351, 98] width 275 height 13
click at [267, 155] on input "[DATE]" at bounding box center [351, 154] width 275 height 13
click at [482, 155] on input "[DATE]" at bounding box center [351, 154] width 275 height 13
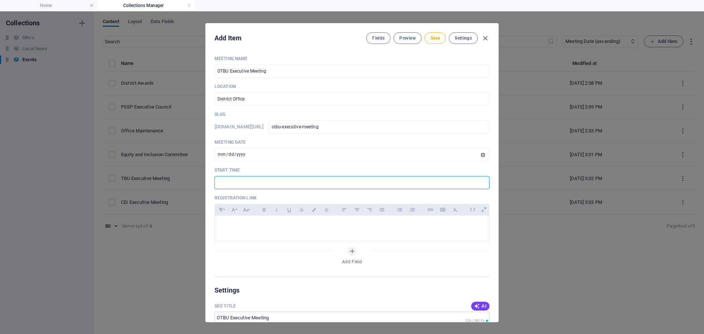
click at [229, 178] on input "text" at bounding box center [351, 182] width 275 height 13
click at [246, 225] on p at bounding box center [352, 224] width 263 height 7
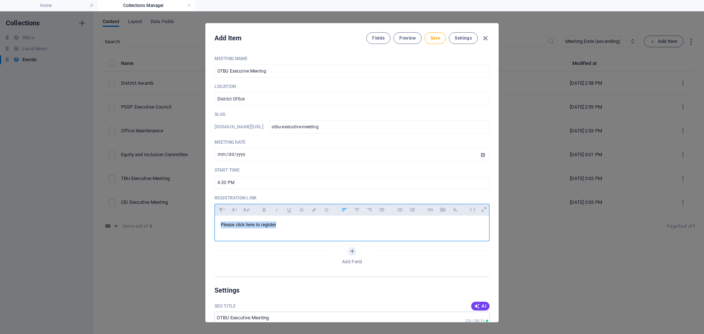
drag, startPoint x: 282, startPoint y: 224, endPoint x: 219, endPoint y: 226, distance: 62.7
click at [219, 226] on div "Please click here to register" at bounding box center [352, 227] width 274 height 22
click at [433, 211] on icon "button" at bounding box center [430, 209] width 6 height 9
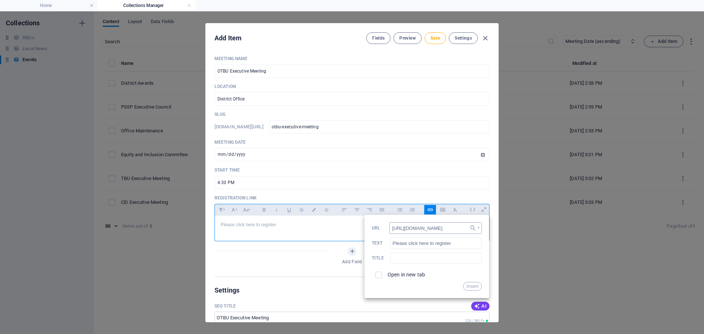
scroll to position [0, 4]
click at [378, 275] on input "checkbox" at bounding box center [377, 274] width 7 height 7
click at [469, 287] on button "Insert" at bounding box center [472, 286] width 19 height 9
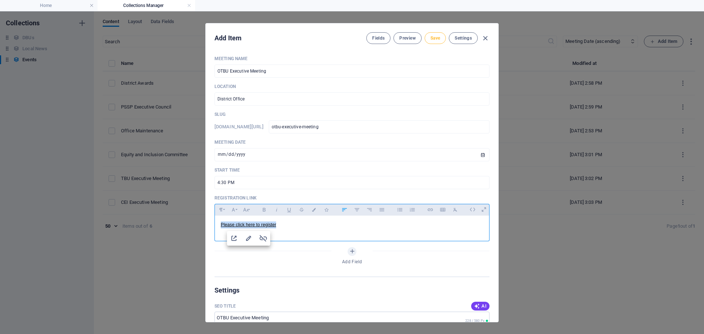
click at [434, 35] on span "Save" at bounding box center [435, 38] width 10 height 6
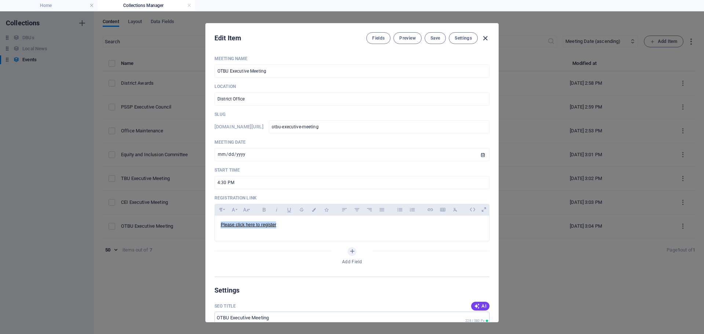
click at [483, 39] on icon "button" at bounding box center [485, 38] width 8 height 8
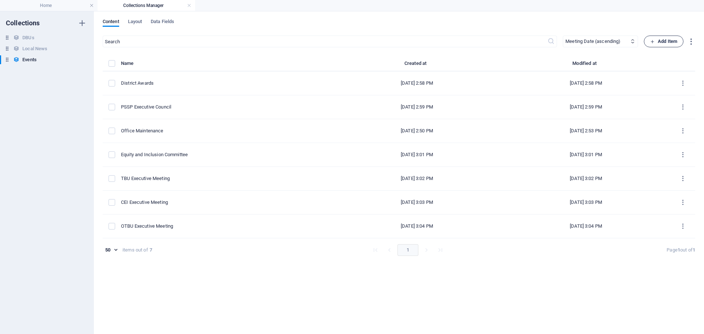
click at [659, 43] on span "Add Item" at bounding box center [663, 41] width 27 height 9
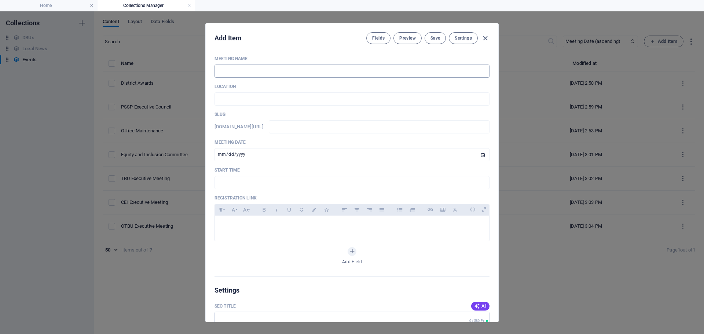
click at [255, 74] on input "text" at bounding box center [351, 71] width 275 height 13
click at [242, 100] on input "text" at bounding box center [351, 98] width 275 height 13
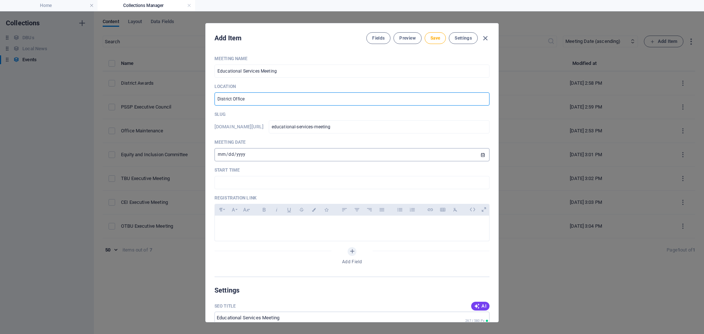
click at [483, 154] on input "[DATE]" at bounding box center [351, 154] width 275 height 13
click at [236, 182] on input "text" at bounding box center [351, 182] width 275 height 13
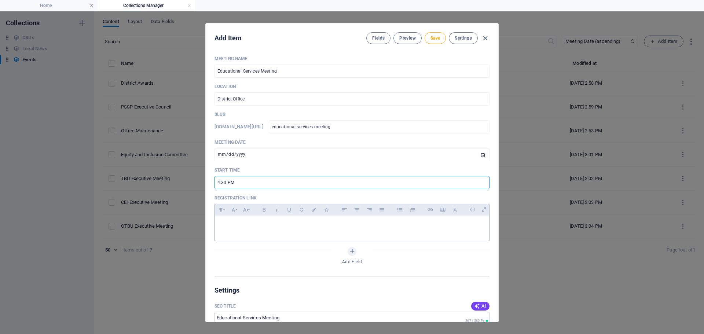
click at [243, 219] on div at bounding box center [352, 227] width 274 height 22
drag, startPoint x: 279, startPoint y: 225, endPoint x: 217, endPoint y: 223, distance: 61.3
click at [218, 223] on div "Please click here to register" at bounding box center [352, 227] width 274 height 22
click at [429, 210] on icon "button" at bounding box center [430, 209] width 6 height 9
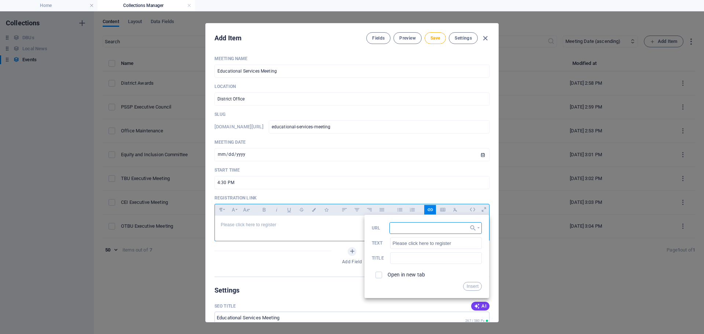
click at [404, 233] on input "URL" at bounding box center [435, 228] width 92 height 12
paste input "[URL][DOMAIN_NAME]"
click at [376, 276] on input "checkbox" at bounding box center [377, 274] width 7 height 7
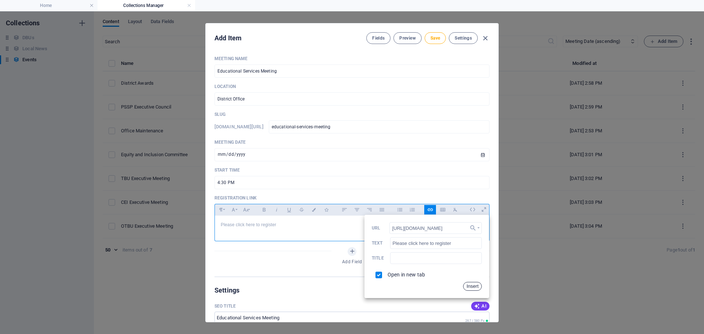
click at [468, 285] on button "Insert" at bounding box center [472, 286] width 19 height 9
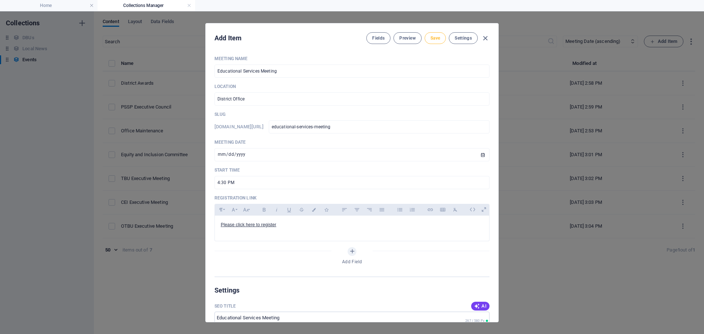
click at [430, 37] on span "Save" at bounding box center [435, 38] width 10 height 6
click at [484, 36] on icon "button" at bounding box center [485, 38] width 8 height 8
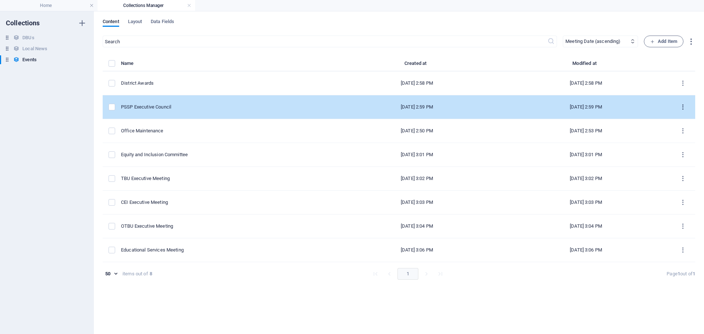
click at [681, 107] on icon "items list" at bounding box center [682, 107] width 7 height 7
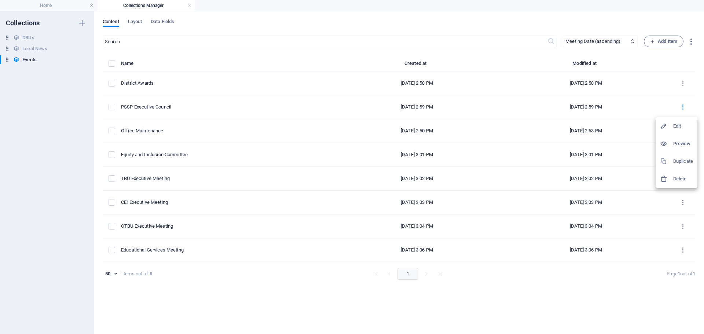
click at [676, 126] on h6 "Edit" at bounding box center [683, 126] width 20 height 9
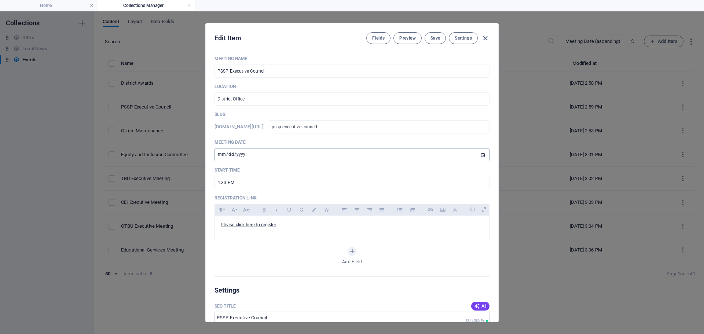
click at [483, 155] on input "[DATE]" at bounding box center [351, 154] width 275 height 13
click at [437, 39] on span "Save" at bounding box center [435, 38] width 10 height 6
click at [483, 39] on icon "button" at bounding box center [485, 38] width 8 height 8
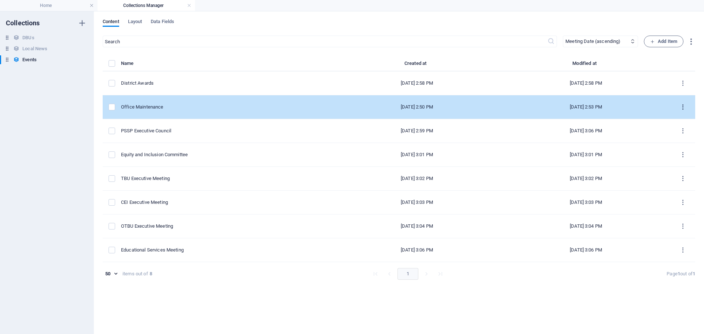
click at [681, 104] on icon "items list" at bounding box center [682, 107] width 7 height 7
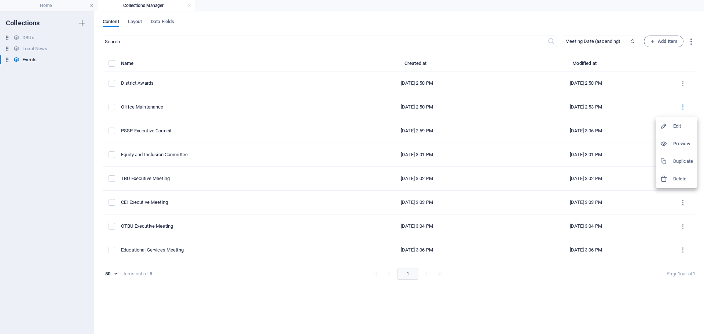
click at [664, 124] on icon at bounding box center [663, 125] width 7 height 7
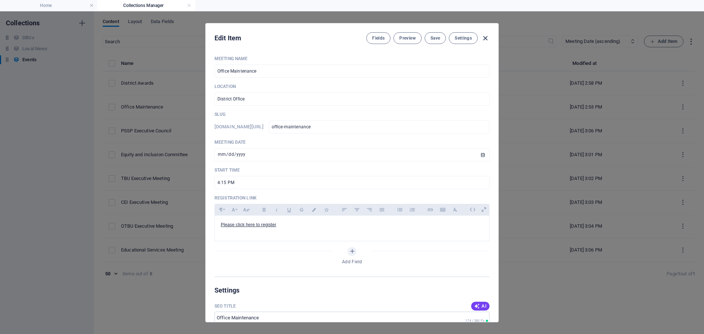
click at [485, 38] on icon "button" at bounding box center [485, 38] width 8 height 8
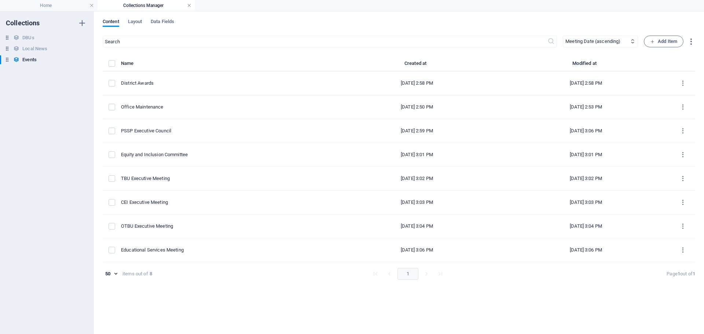
click at [188, 5] on link at bounding box center [189, 5] width 4 height 7
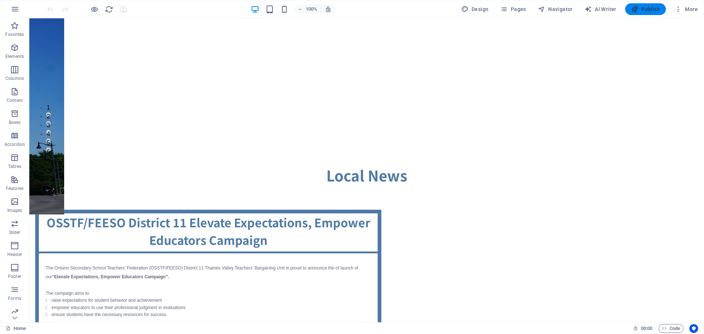
click at [645, 8] on span "Publish" at bounding box center [645, 8] width 29 height 7
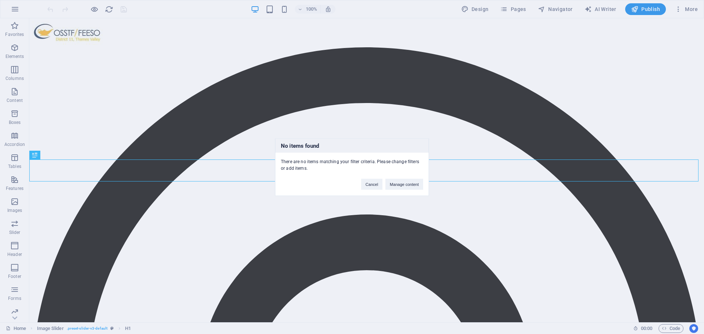
scroll to position [176, 0]
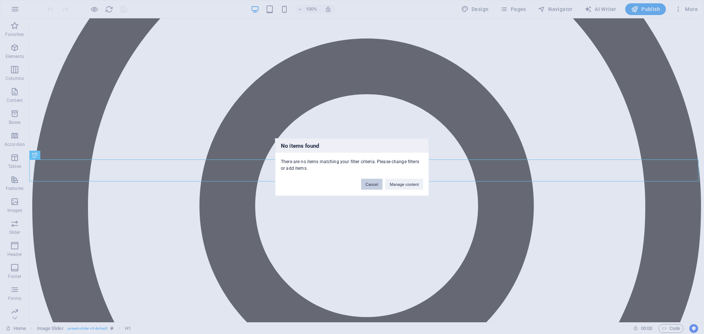
click at [374, 184] on button "Cancel" at bounding box center [371, 184] width 21 height 11
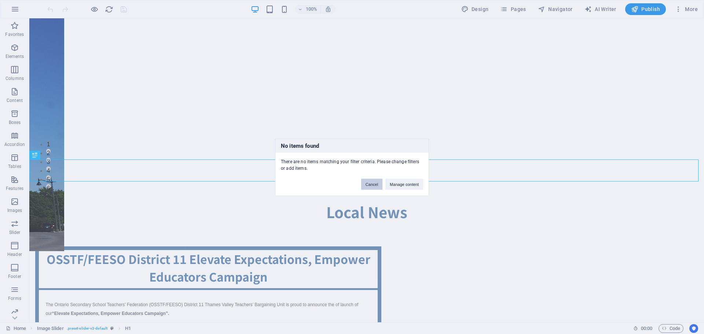
click at [374, 184] on button "Cancel" at bounding box center [371, 184] width 21 height 11
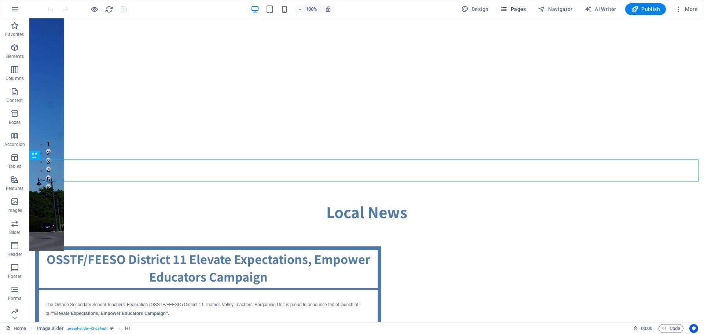
click at [524, 8] on span "Pages" at bounding box center [513, 8] width 26 height 7
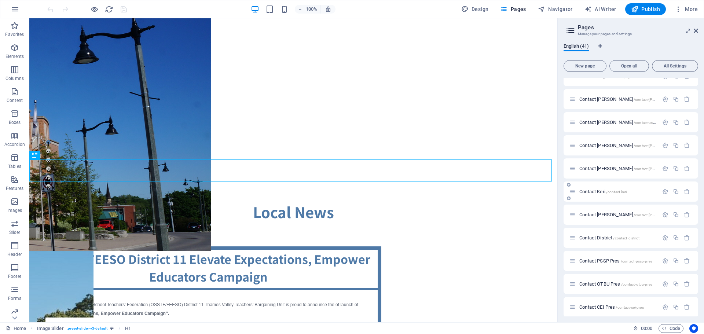
scroll to position [513, 0]
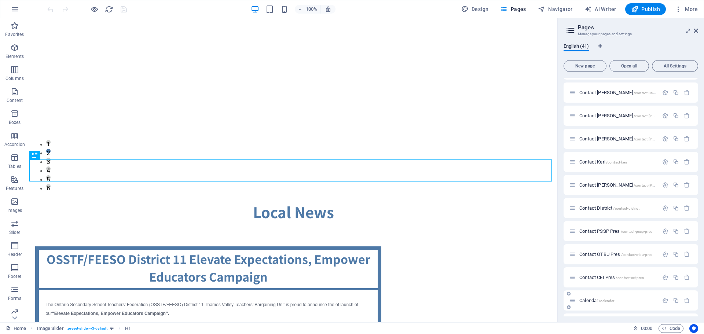
click at [596, 300] on span "Calendar /calendar" at bounding box center [596, 300] width 35 height 5
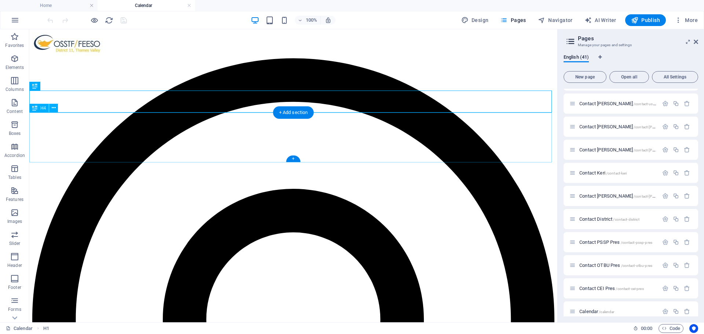
scroll to position [0, 0]
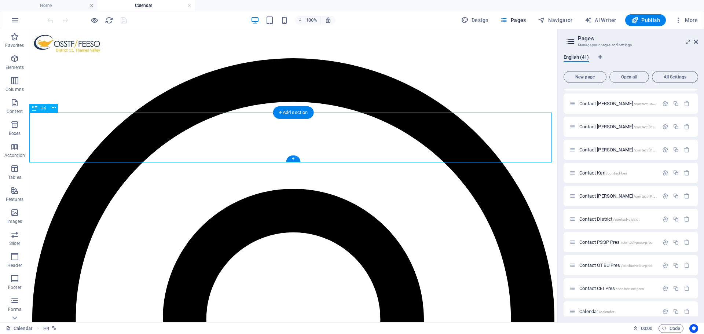
click at [53, 109] on icon at bounding box center [54, 108] width 4 height 8
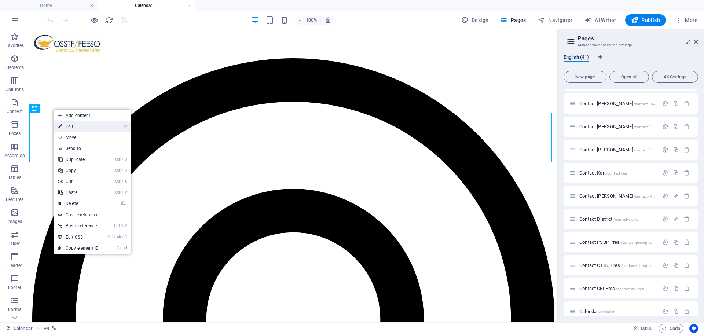
click at [69, 130] on link "⏎ Edit" at bounding box center [78, 126] width 49 height 11
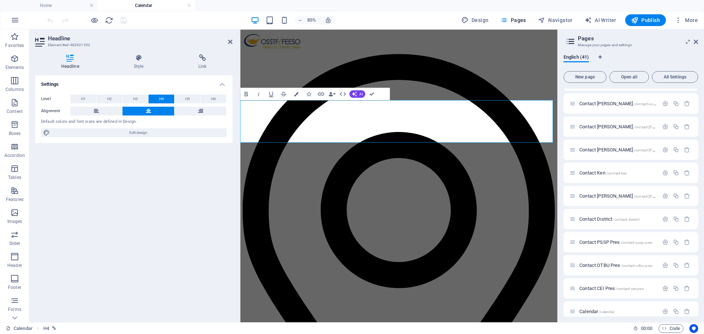
drag, startPoint x: 551, startPoint y: 136, endPoint x: 301, endPoint y: 137, distance: 250.1
click at [200, 63] on h4 "Link" at bounding box center [202, 61] width 60 height 15
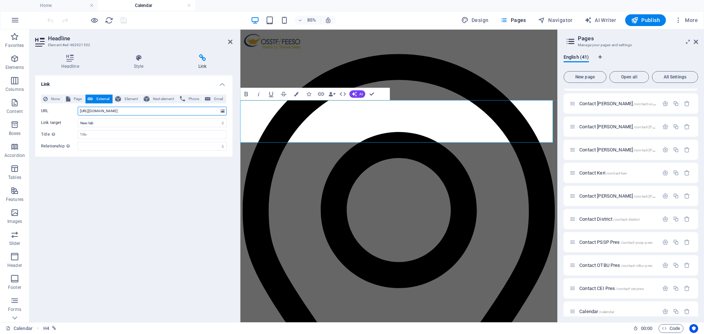
click at [183, 113] on input "https://cdn1.site-media.eu/images/document/15219351/2024-2025District11Calendar…" at bounding box center [152, 111] width 149 height 9
click at [191, 112] on input "https://cdn1.site-media.eu/images/document/15219351/2024-2025District11Calendar…" at bounding box center [152, 111] width 149 height 9
click at [223, 111] on icon at bounding box center [223, 111] width 4 height 8
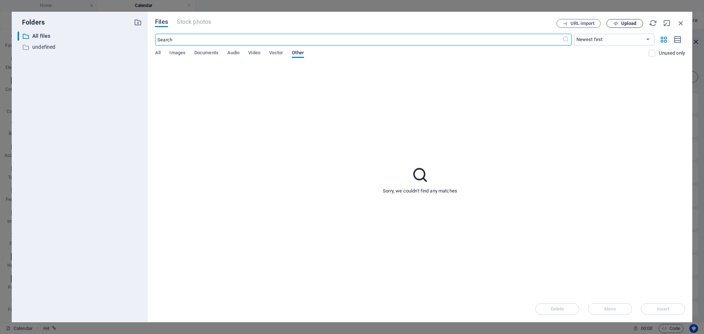
click at [624, 23] on span "Upload" at bounding box center [628, 23] width 15 height 4
type input "https://cdn1.site-media.eu/images/document/18899079/2025-2026District11Calendar…"
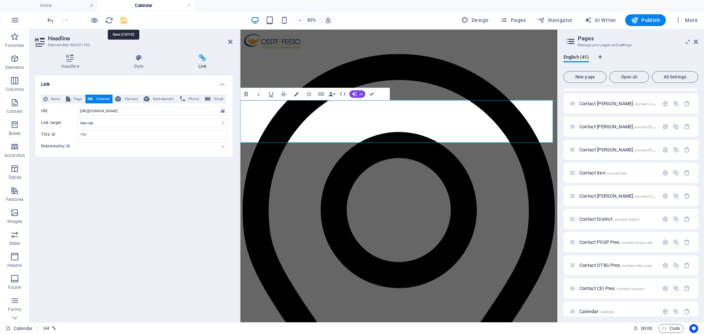
click at [125, 22] on icon "save" at bounding box center [124, 20] width 8 height 8
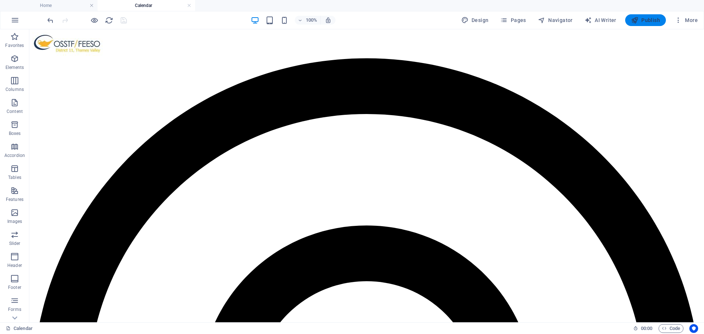
click at [641, 18] on span "Publish" at bounding box center [645, 19] width 29 height 7
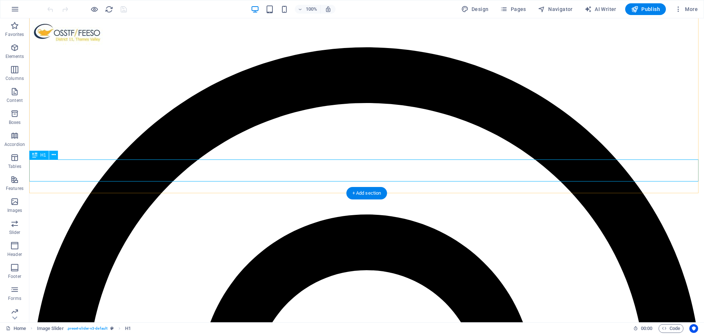
scroll to position [176, 0]
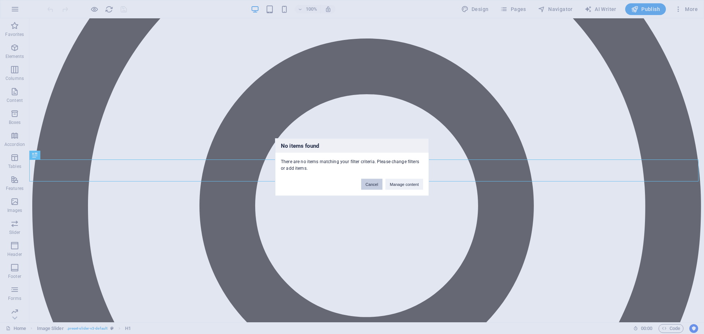
click at [373, 186] on button "Cancel" at bounding box center [371, 184] width 21 height 11
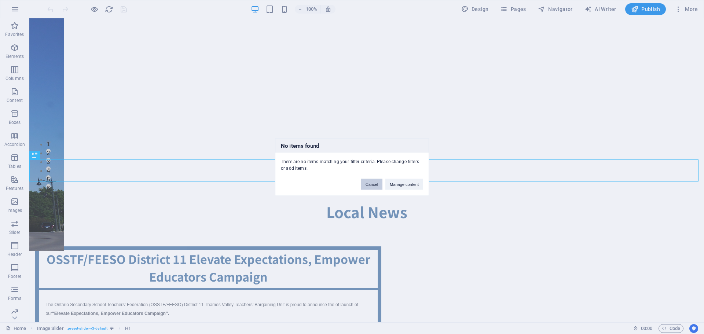
click at [371, 187] on button "Cancel" at bounding box center [371, 184] width 21 height 11
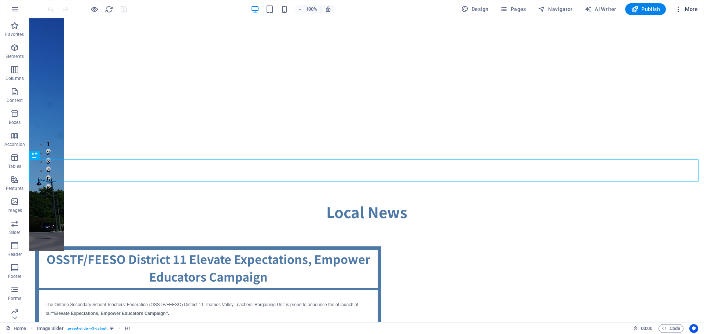
click at [680, 8] on icon "button" at bounding box center [678, 8] width 7 height 7
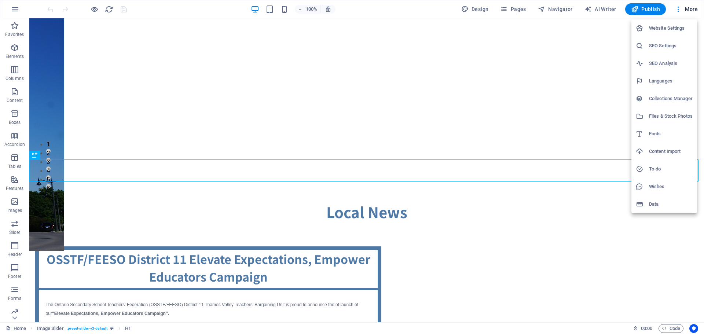
click at [665, 99] on h6 "Collections Manager" at bounding box center [671, 98] width 44 height 9
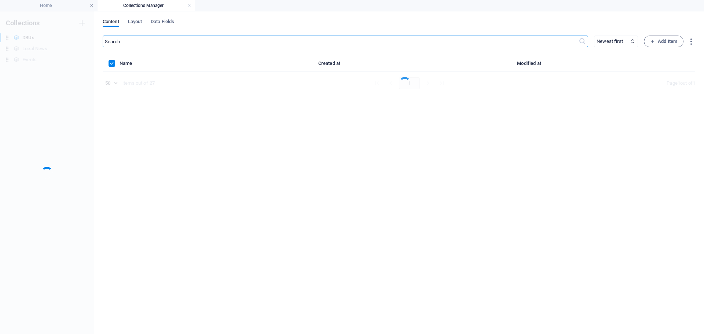
scroll to position [0, 0]
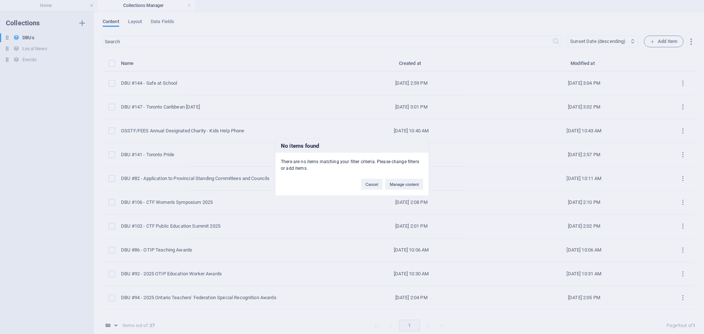
click at [30, 60] on div "No items found There are no items matching your filter criteria. Please change …" at bounding box center [352, 167] width 704 height 334
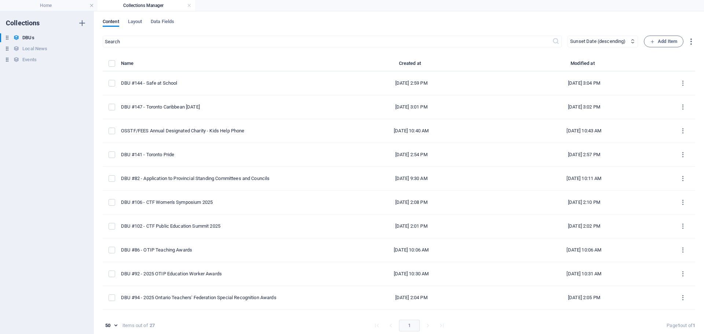
click at [30, 60] on h6 "Events" at bounding box center [29, 59] width 14 height 9
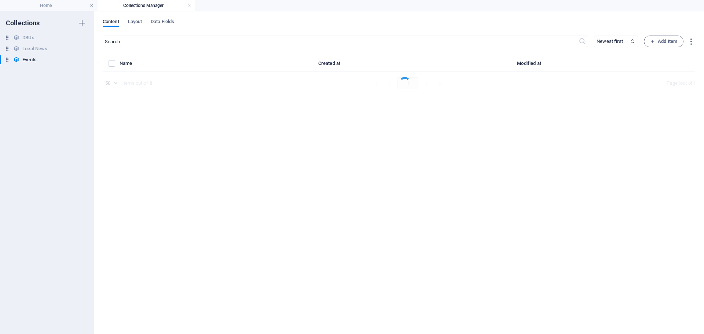
select select "columns.meeting-date_ASC"
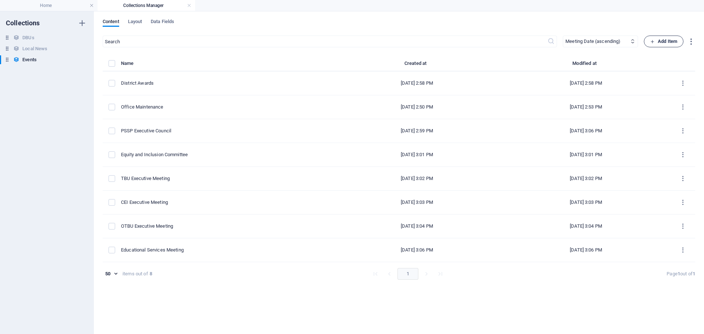
click at [661, 40] on span "Add Item" at bounding box center [663, 41] width 27 height 9
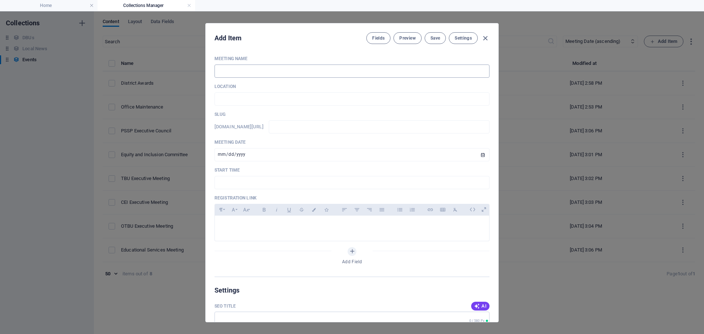
click at [242, 73] on input "text" at bounding box center [351, 71] width 275 height 13
type input "D"
type input "d"
type input "Di"
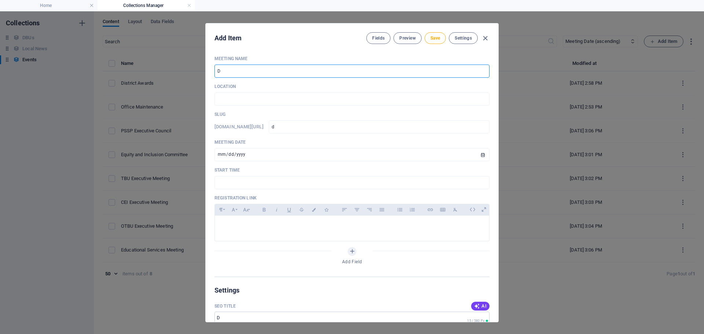
type input "di"
type input "Dis"
type input "dis"
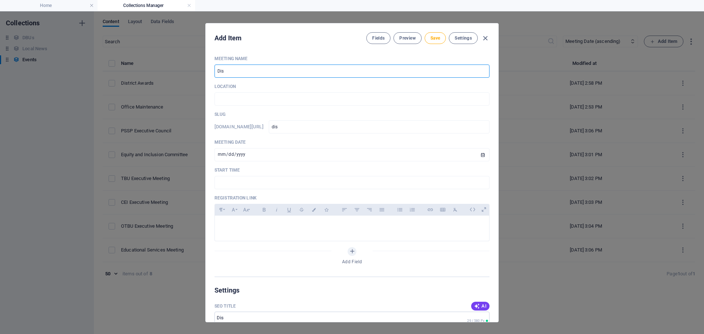
type input "Dist"
type input "dist"
type input "Distr"
type input "distr"
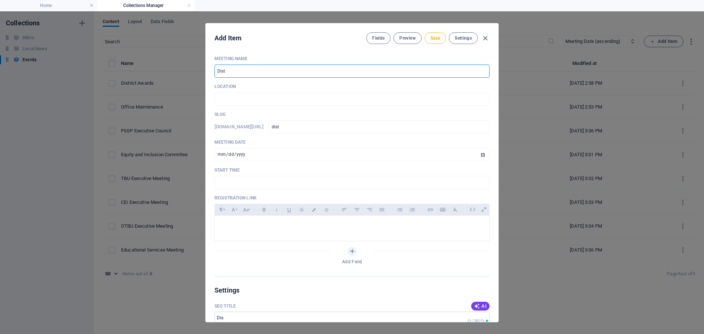
type input "distr"
type input "Distri"
type input "distri"
type input "Distric"
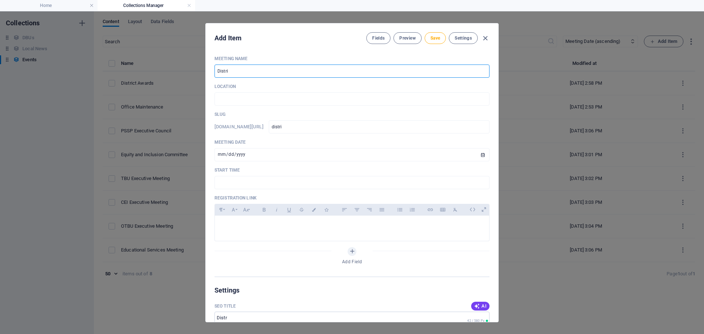
type input "distric"
type input "District"
type input "district"
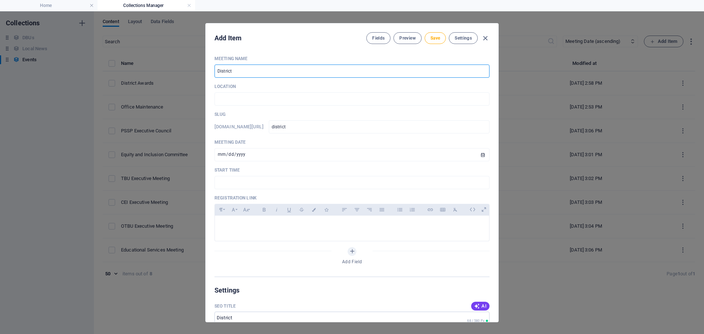
type input "District E"
type input "district-e"
type input "District Ex"
type input "district-ex"
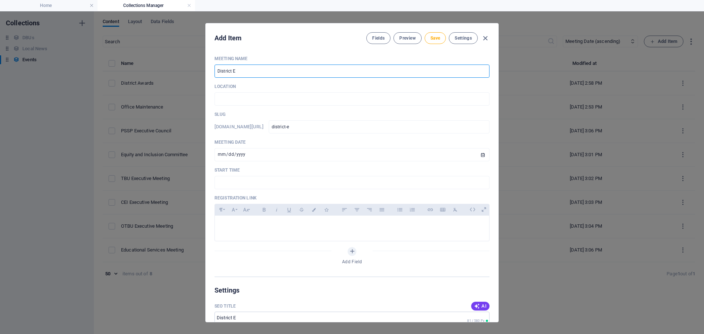
type input "district-ex"
type input "District Exe"
type input "district-exe"
type input "District Exec"
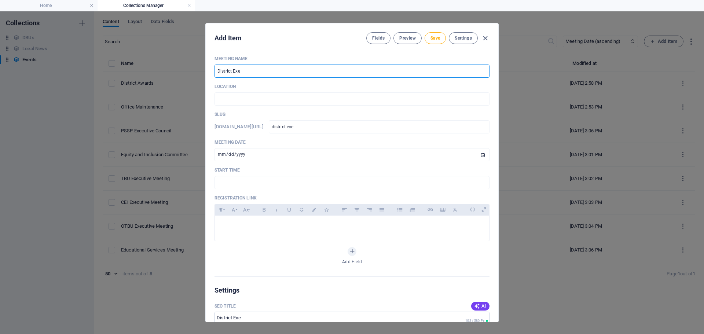
type input "district-exec"
type input "District Execu"
type input "district-execu"
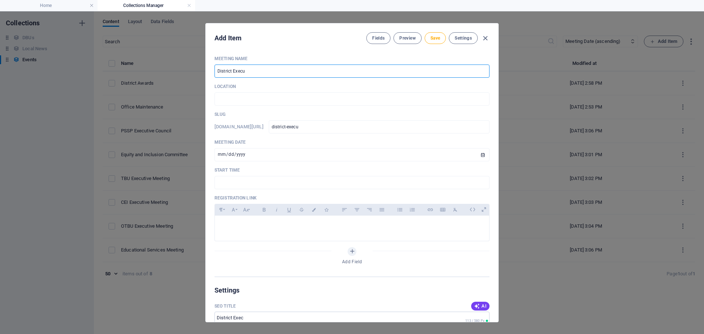
type input "District Execut"
type input "district-execut"
type input "District Executv"
type input "district-executv"
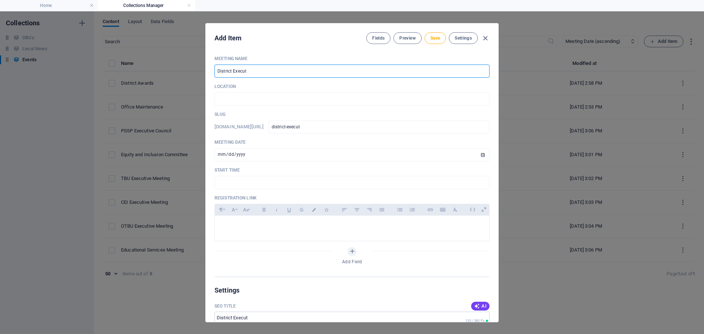
type input "district-executv"
type input "District Execut"
type input "district-execut"
type input "District Executi"
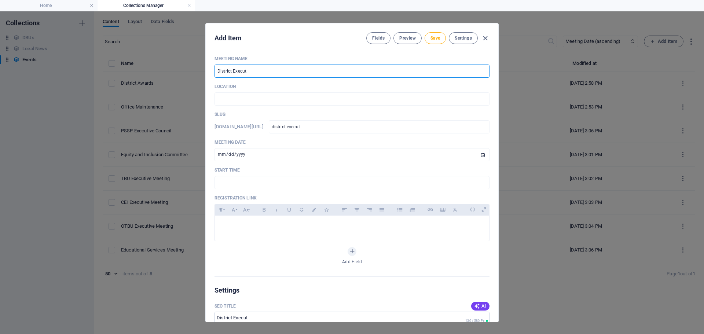
type input "district-executi"
type input "District Executiv"
type input "district-executiv"
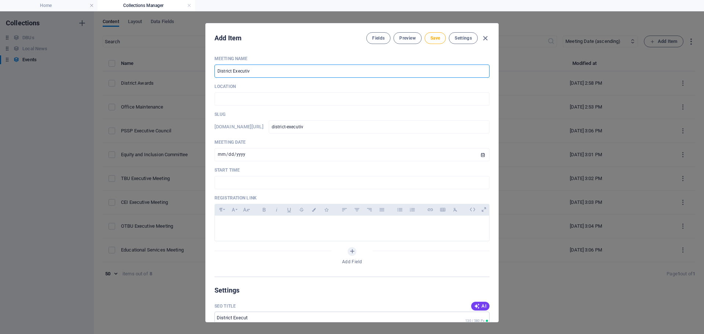
type input "District Executive"
type input "district-executive"
type input "District Executive"
click at [230, 93] on input "text" at bounding box center [351, 98] width 275 height 13
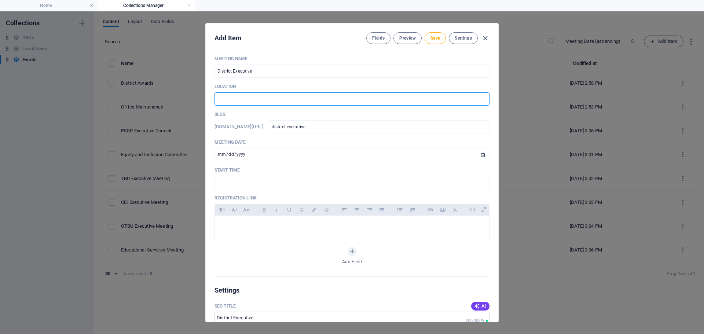
type input "District Office"
click at [480, 155] on input "[DATE]" at bounding box center [351, 154] width 275 height 13
type input "2025-10-01"
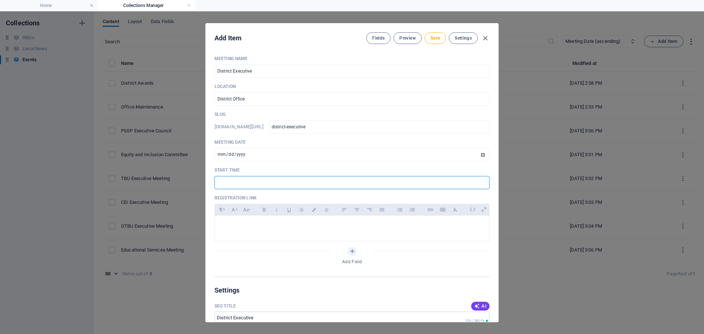
click at [234, 180] on input "text" at bounding box center [351, 182] width 275 height 13
type input "4:30 PM"
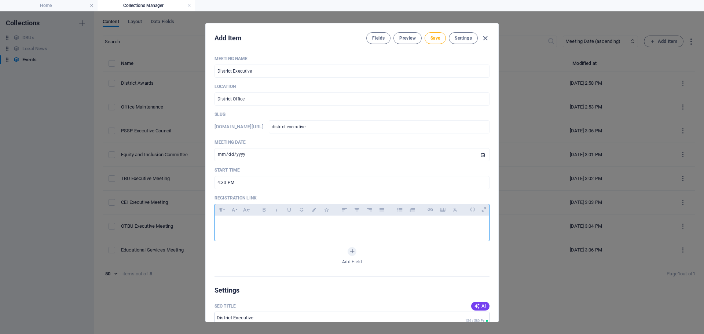
click at [236, 219] on div at bounding box center [352, 227] width 274 height 22
click at [427, 210] on icon "button" at bounding box center [430, 209] width 6 height 9
click at [342, 191] on div "Meeting Name District Executive ​ Location District Office ​ Slug www.example.c…" at bounding box center [351, 166] width 275 height 221
drag, startPoint x: 282, startPoint y: 226, endPoint x: 208, endPoint y: 226, distance: 74.1
click at [195, 224] on div "Add Item Fields Preview Save Settings Meeting Name District Executive ​ Locatio…" at bounding box center [352, 172] width 704 height 323
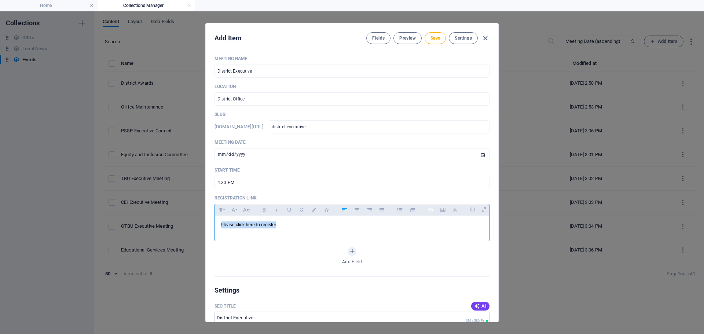
click at [429, 210] on icon "button" at bounding box center [430, 209] width 6 height 9
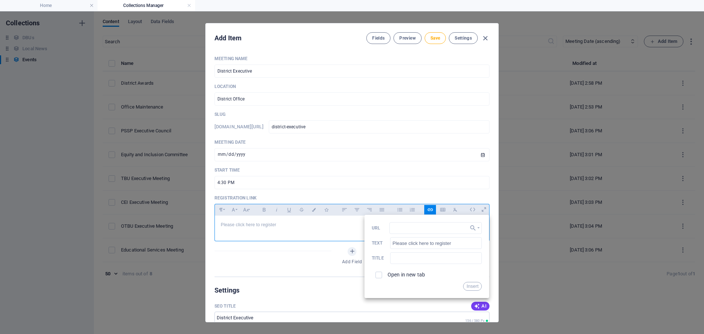
click at [283, 227] on p "Please click here to register" at bounding box center [352, 224] width 263 height 7
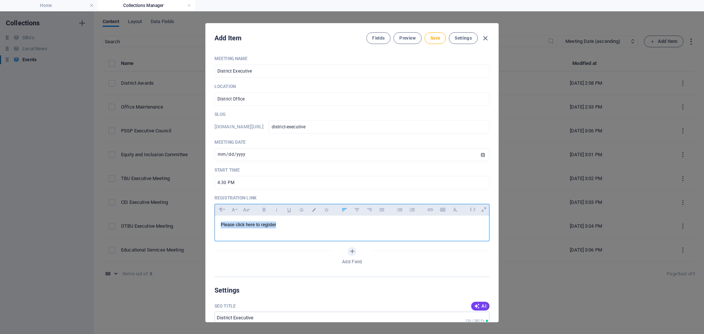
drag, startPoint x: 283, startPoint y: 227, endPoint x: 221, endPoint y: 227, distance: 62.0
click at [221, 227] on p "Please click here to register" at bounding box center [352, 224] width 263 height 7
click at [430, 209] on icon "button" at bounding box center [430, 209] width 5 height 3
type input "Please click here to register"
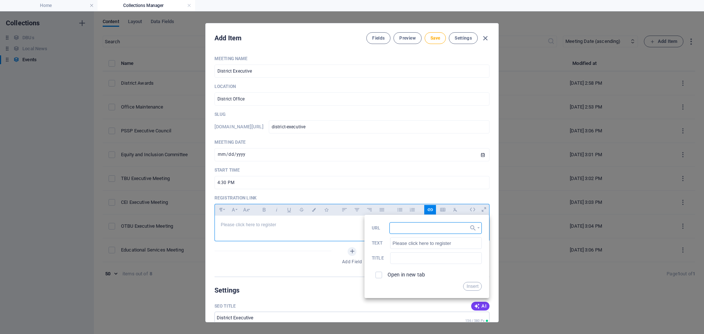
paste input "https://forms.gle/jNowgiUgupBBVHx49"
type input "https://forms.gle/jNowgiUgupBBVHx49"
click at [379, 278] on span at bounding box center [378, 275] width 7 height 7
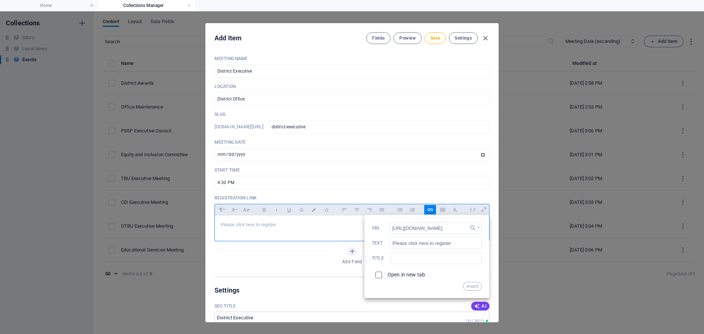
click at [378, 274] on input "checkbox" at bounding box center [377, 274] width 7 height 7
checkbox input "true"
click at [470, 286] on button "Insert" at bounding box center [472, 286] width 19 height 9
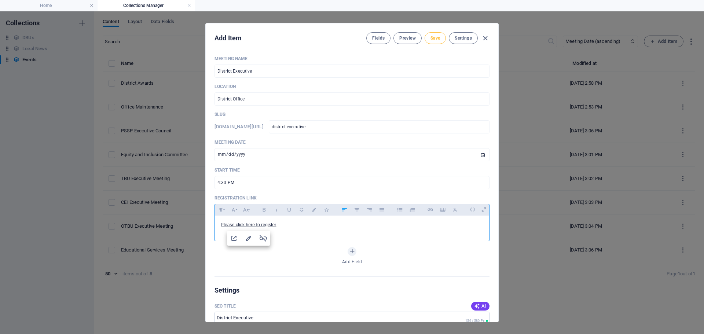
click at [439, 40] on span "Save" at bounding box center [435, 38] width 10 height 6
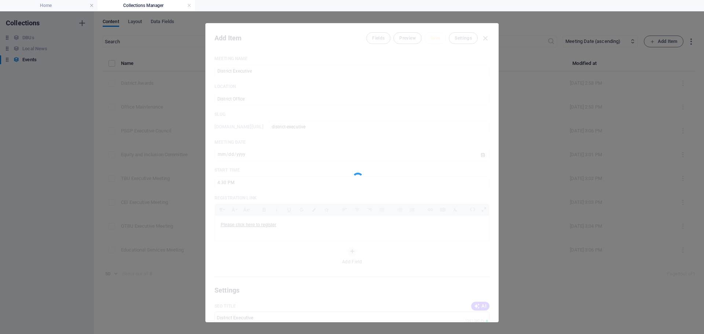
type input "district-executive"
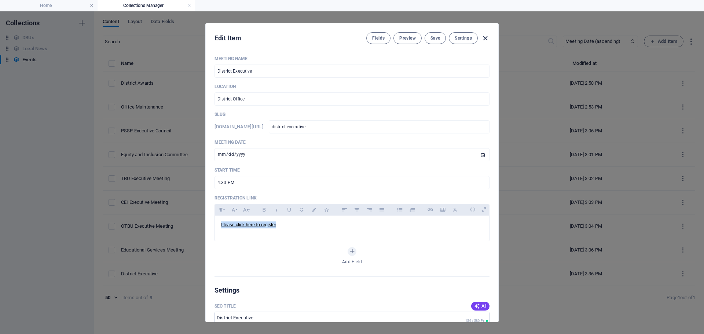
click at [486, 36] on icon "button" at bounding box center [485, 38] width 8 height 8
type input "[DATE]"
type input "district-executive"
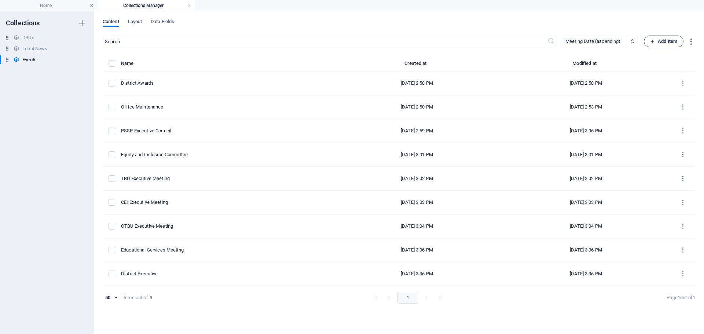
click at [652, 42] on icon "button" at bounding box center [652, 41] width 5 height 5
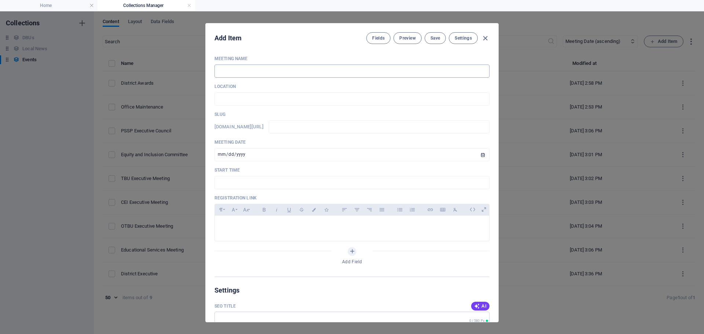
click at [245, 72] on input "text" at bounding box center [351, 71] width 275 height 13
type input "D"
type input "d"
type input "Di"
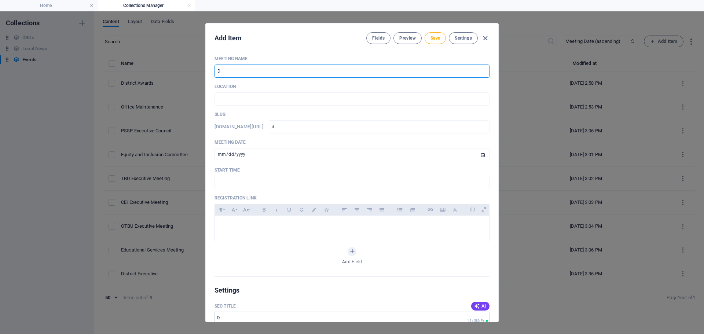
type input "di"
type input "Dis"
type input "dis"
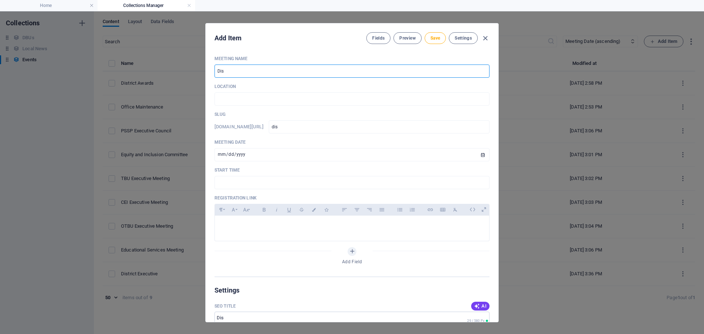
type input "Dist"
type input "dist"
type input "Distr"
type input "distr"
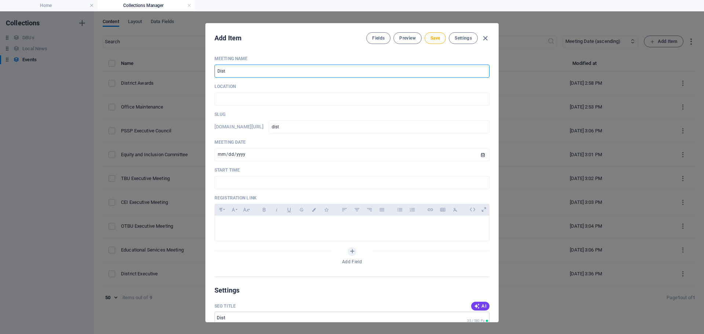
type input "distr"
type input "Distri"
type input "distri"
type input "Distric"
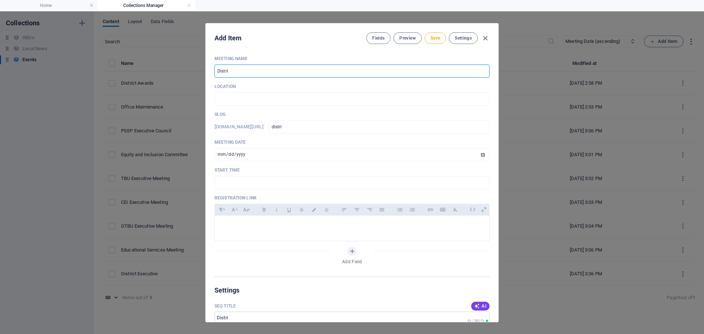
type input "distric"
type input "District"
type input "district"
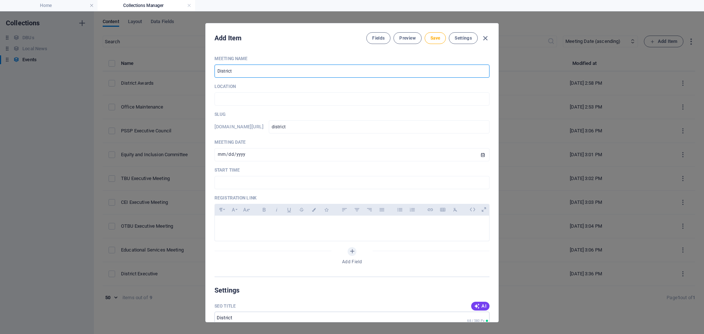
type input "District A"
type input "district-a"
type input "District Aw"
type input "district-aw"
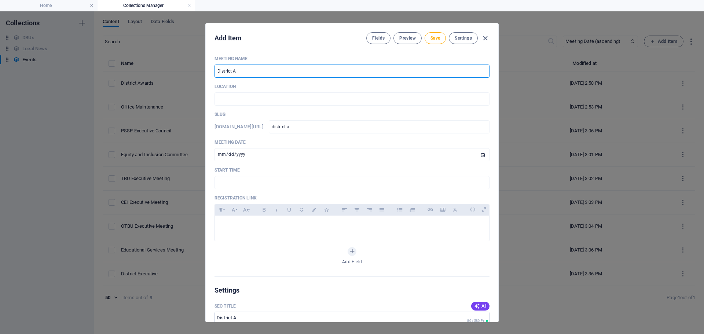
type input "district-aw"
type input "District Awa"
type input "district-[GEOGRAPHIC_DATA]"
type input "District Awar"
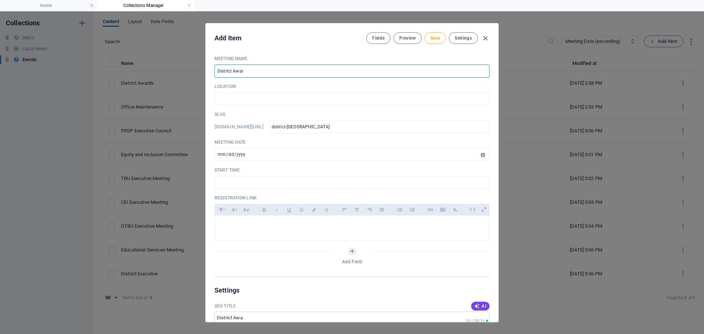
type input "district-awar"
type input "District Award"
type input "district-award"
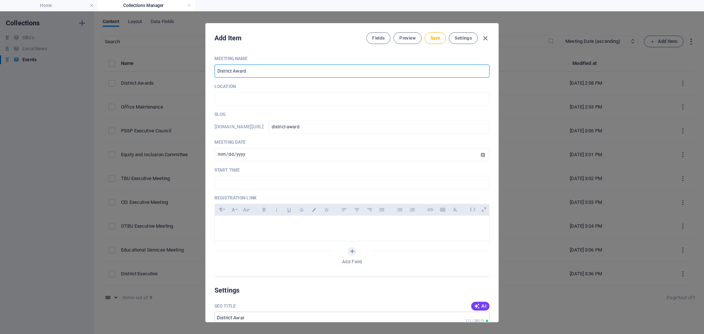
type input "District Awards"
type input "district-awards"
type input "District Awards M"
type input "district-awards-m"
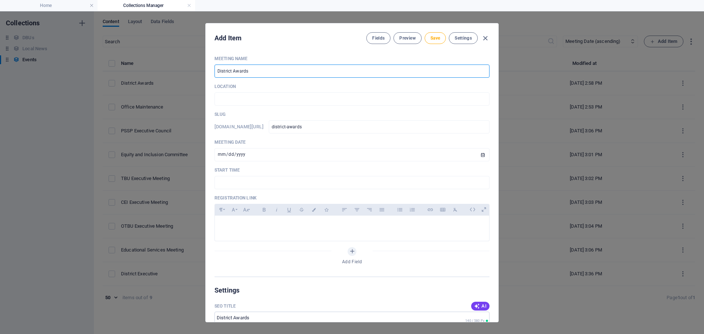
type input "district-awards-m"
type input "District Awards Me"
type input "district-awards-me"
type input "District Awards Mee"
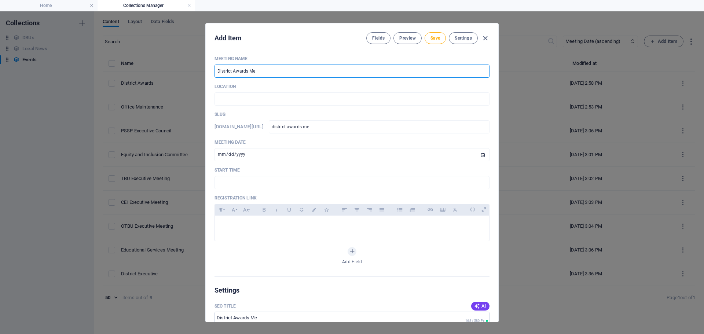
type input "district-awards-mee"
type input "District Awards Meet"
type input "district-awards-meet"
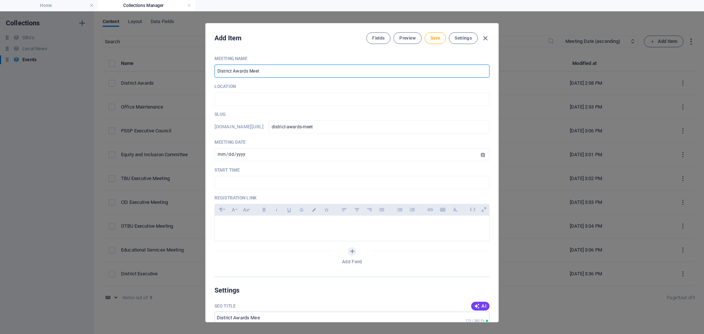
type input "District Awards Meeti"
type input "district-awards-meeti"
type input "District Awards Meetin"
type input "district-awards-meetin"
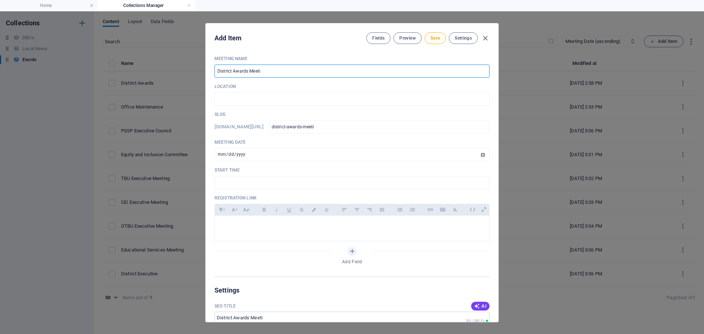
type input "district-awards-meetin"
type input "District Awards Meeting"
type input "district-awards-meeting"
type input "District Awards Meeting"
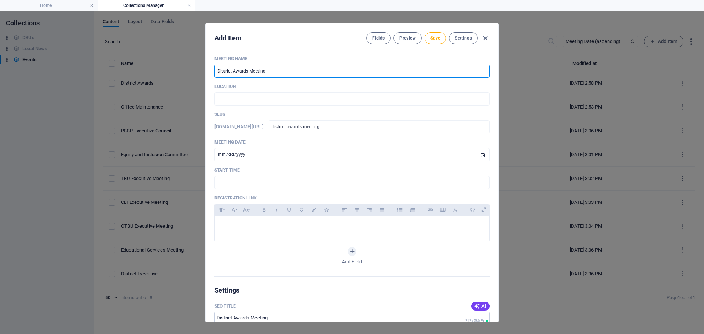
click at [232, 106] on div "Meeting Name District Awards Meeting ​ Location ​ Slug www.example.com/events-i…" at bounding box center [351, 166] width 275 height 221
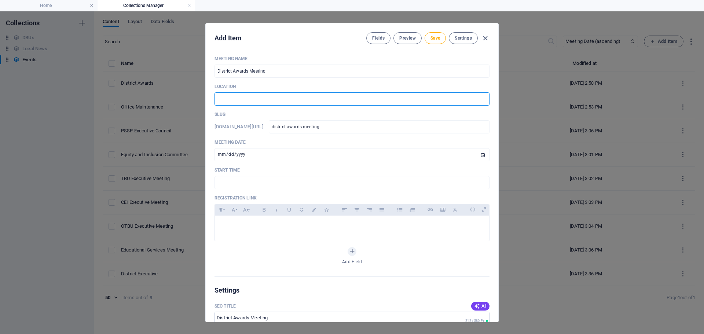
click at [231, 96] on input "text" at bounding box center [351, 98] width 275 height 13
type input "District Office"
click at [478, 154] on input "[DATE]" at bounding box center [351, 154] width 275 height 13
click at [481, 156] on input "[DATE]" at bounding box center [351, 154] width 275 height 13
type input "2025-10-08"
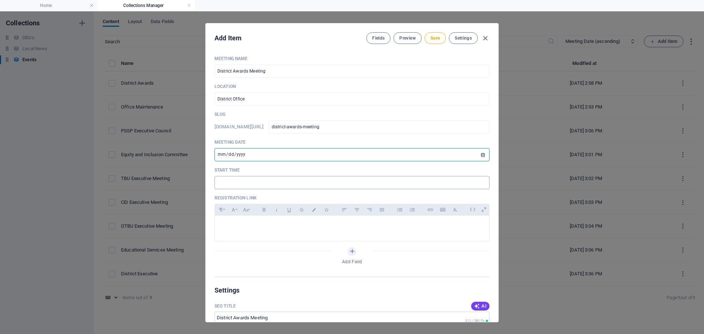
click at [253, 182] on input "text" at bounding box center [351, 182] width 275 height 13
type input "4:30 PM"
click at [249, 221] on div at bounding box center [352, 227] width 274 height 22
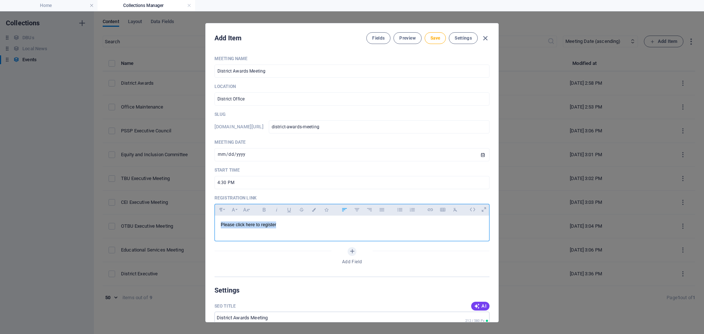
drag, startPoint x: 279, startPoint y: 223, endPoint x: 220, endPoint y: 218, distance: 59.2
click at [220, 218] on div "Please click here to register" at bounding box center [352, 227] width 274 height 22
click at [433, 209] on icon "button" at bounding box center [430, 209] width 6 height 9
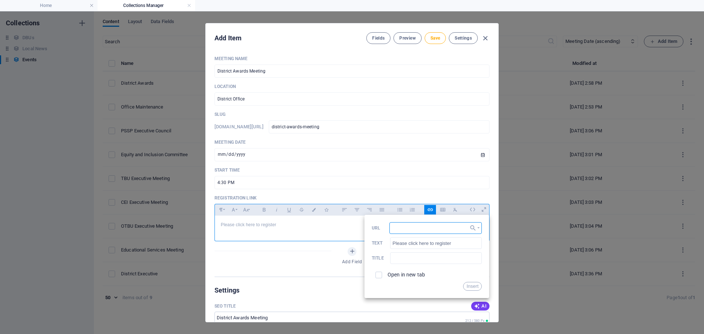
paste input "https://forms.gle/Xh67RRe3ZtxatSSy9"
type input "https://forms.gle/Xh67RRe3ZtxatSSy9"
click at [472, 286] on button "Insert" at bounding box center [472, 286] width 19 height 9
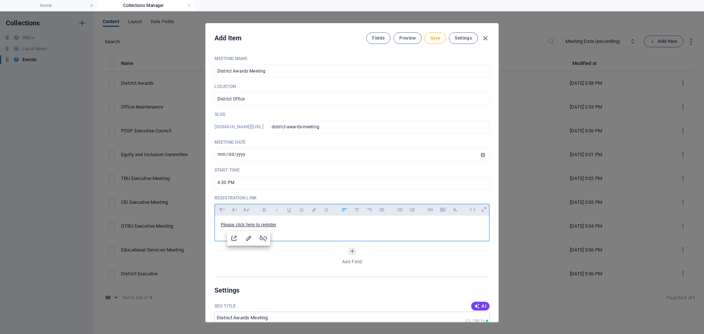
scroll to position [0, 0]
click at [282, 224] on p "Please click here to register" at bounding box center [352, 224] width 263 height 7
drag, startPoint x: 282, startPoint y: 224, endPoint x: 219, endPoint y: 225, distance: 62.7
click at [219, 225] on div "Please click here to register" at bounding box center [352, 227] width 274 height 22
click at [262, 236] on icon "button" at bounding box center [263, 238] width 9 height 9
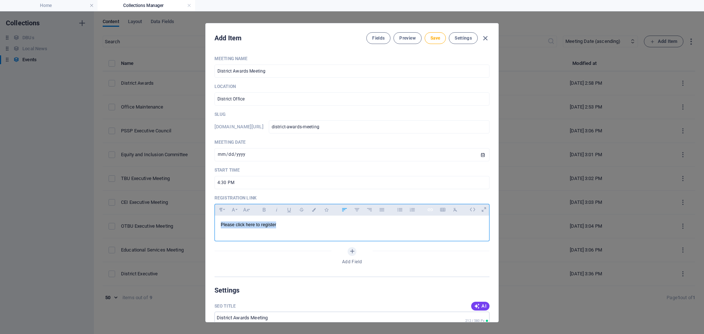
click at [430, 208] on icon "button" at bounding box center [430, 209] width 6 height 9
type input "Please click here to register"
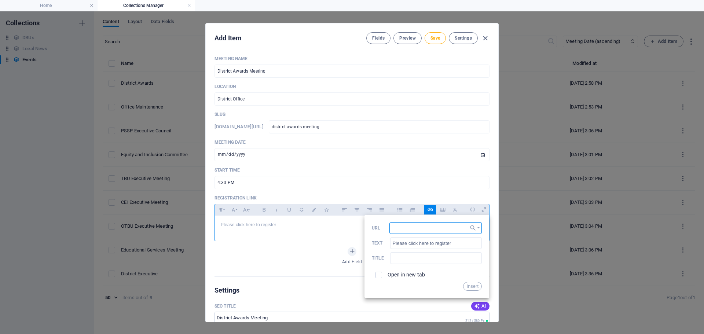
paste input "https://forms.gle/Xh67RRe3ZtxatSSy9"
type input "https://forms.gle/Xh67RRe3ZtxatSSy9"
click at [378, 273] on input "checkbox" at bounding box center [377, 274] width 7 height 7
checkbox input "true"
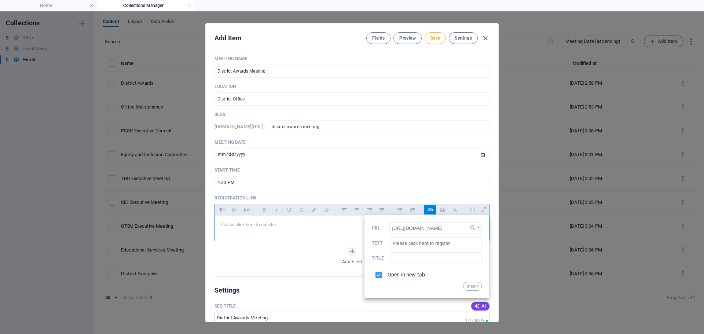
scroll to position [0, 0]
click at [467, 285] on button "Insert" at bounding box center [472, 286] width 19 height 9
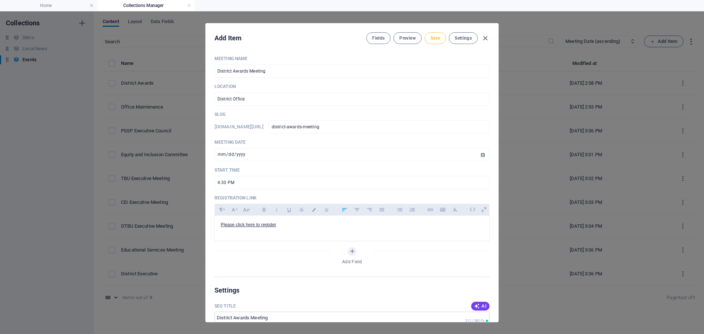
click at [436, 39] on span "Save" at bounding box center [435, 38] width 10 height 6
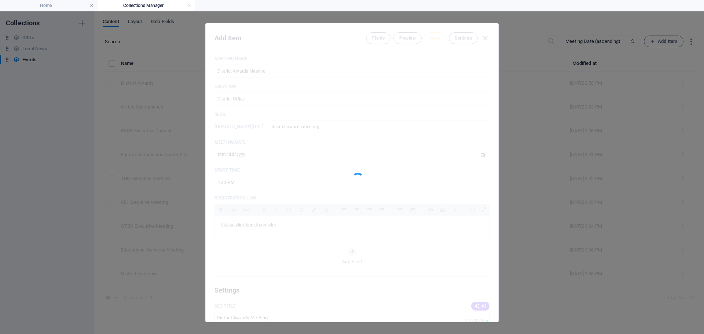
type input "district-awards-meeting"
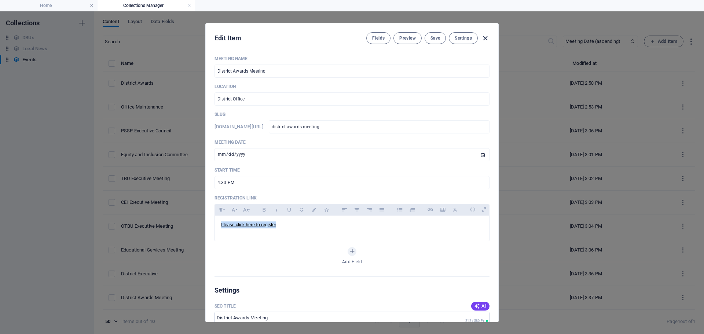
click at [485, 37] on icon "button" at bounding box center [485, 38] width 8 height 8
type input "[DATE]"
type input "district-awards-meeting"
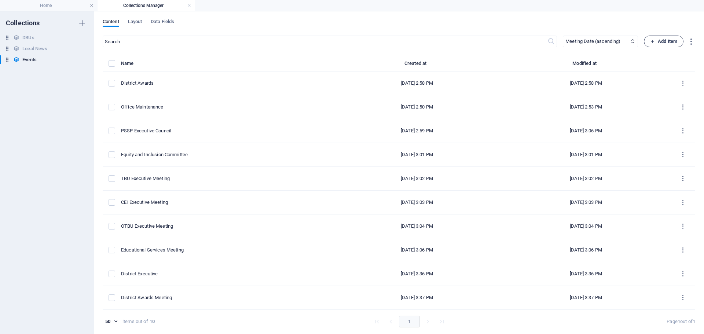
click at [661, 41] on span "Add Item" at bounding box center [663, 41] width 27 height 9
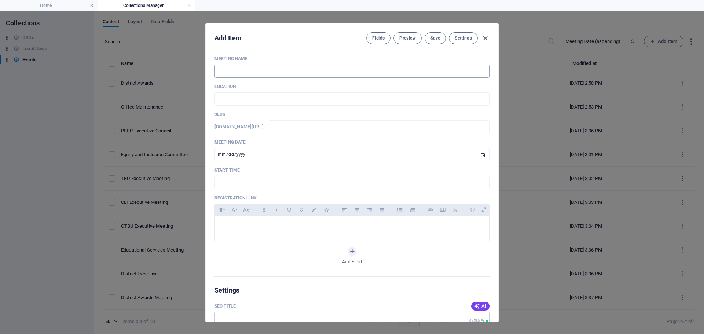
click at [234, 70] on input "text" at bounding box center [351, 71] width 275 height 13
type input "T"
type input "t"
type input "TB"
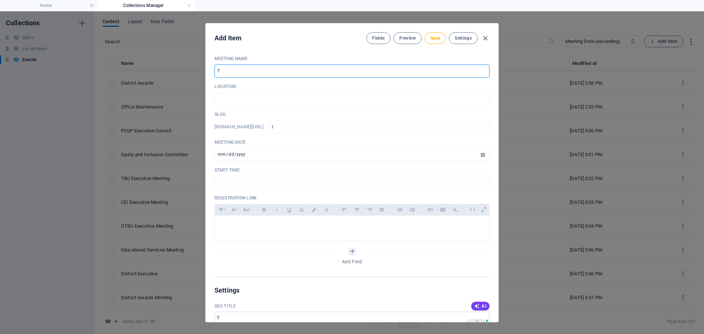
type input "tb"
type input "TBU"
type input "tbu"
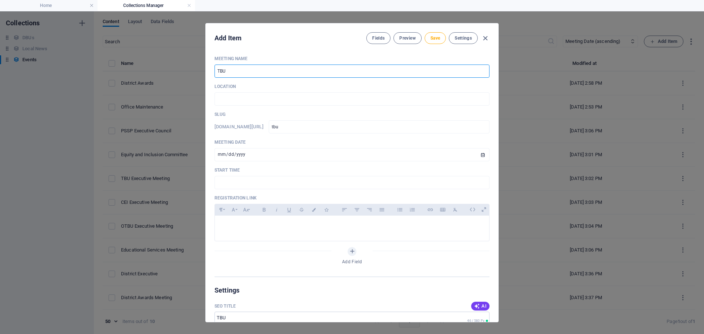
type input "TBU C"
type input "tbu-c"
type input "TBU CB"
type input "tbu-cb"
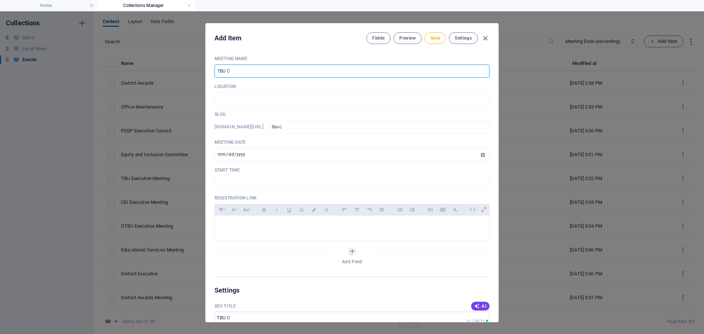
type input "tbu-cb"
type input "TBU CBC"
type input "tbu-cbc"
type input "TBU CBC M"
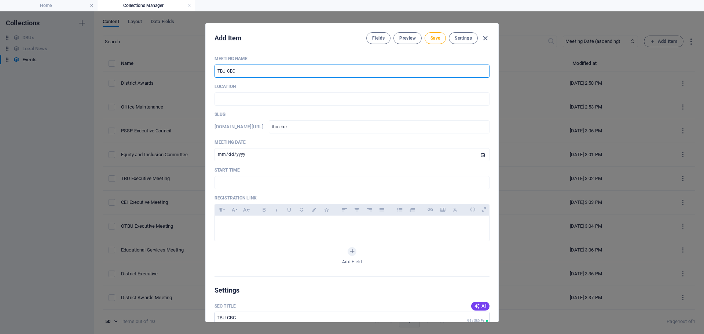
type input "tbu-cbc-m"
type input "TBU CBC Me"
type input "tbu-cbc-me"
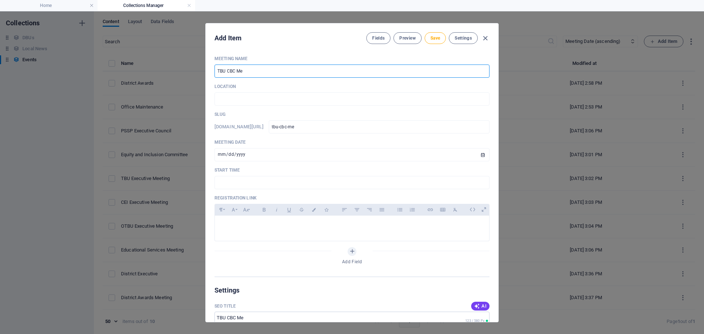
type input "TBU CBC Mee"
type input "tbu-cbc-mee"
type input "TBU CBC Meet"
type input "tbu-cbc-meet"
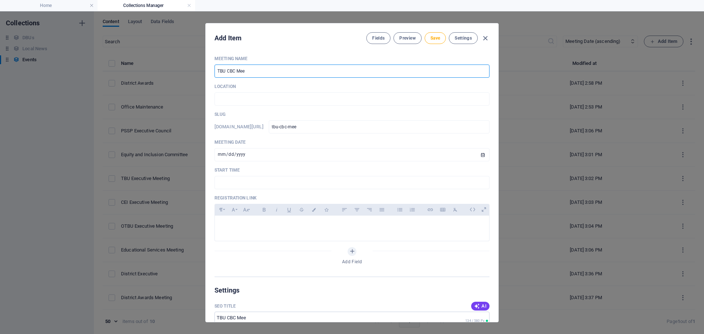
type input "tbu-cbc-meet"
type input "TBU CBC Meeti"
type input "tbu-cbc-meeti"
type input "TBU CBC Meetin"
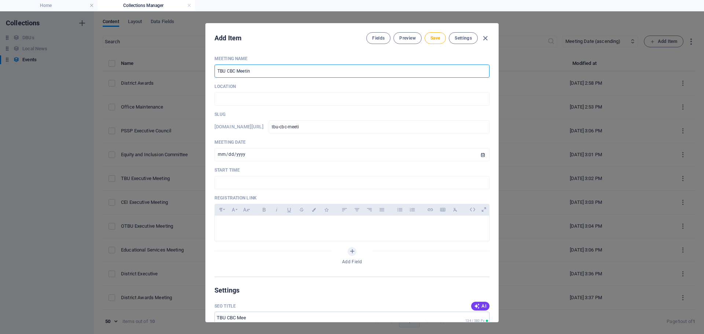
type input "tbu-cbc-meetin"
type input "TBU CBC Meeting"
type input "tbu-cbc-meeting"
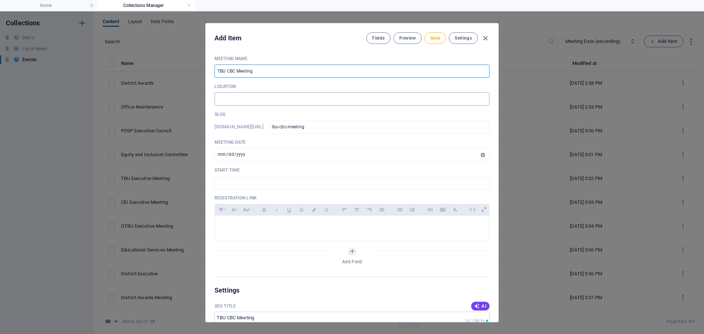
type input "TBU CBC Meeting"
click at [243, 96] on input "text" at bounding box center [351, 98] width 275 height 13
type input "District Office"
click at [250, 150] on input "[DATE]" at bounding box center [351, 154] width 275 height 13
click at [483, 155] on input "[DATE]" at bounding box center [351, 154] width 275 height 13
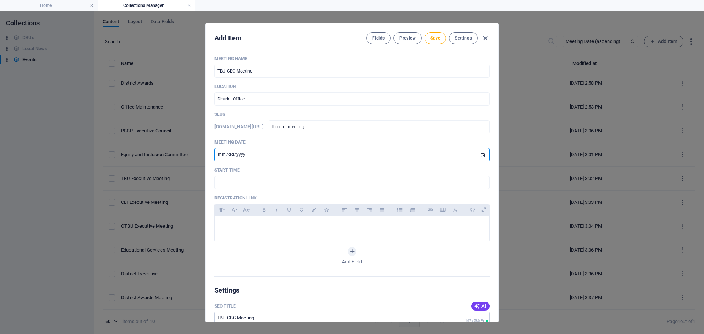
type input "2025-10-08"
click at [247, 179] on input "text" at bounding box center [351, 182] width 275 height 13
type input "4:30 PM"
click at [249, 226] on p at bounding box center [352, 224] width 263 height 7
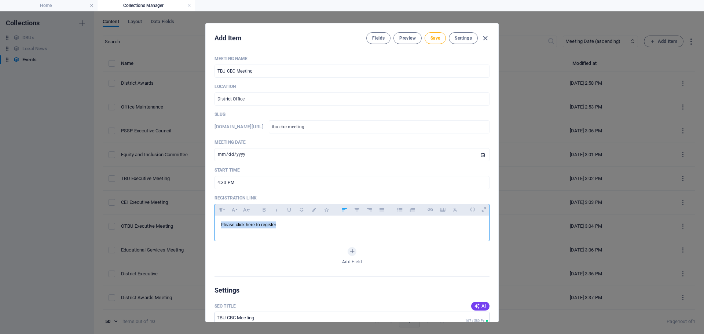
drag, startPoint x: 278, startPoint y: 223, endPoint x: 218, endPoint y: 223, distance: 60.1
click at [218, 223] on div "​Please click here to register" at bounding box center [352, 227] width 274 height 22
click at [430, 212] on icon "button" at bounding box center [430, 209] width 6 height 9
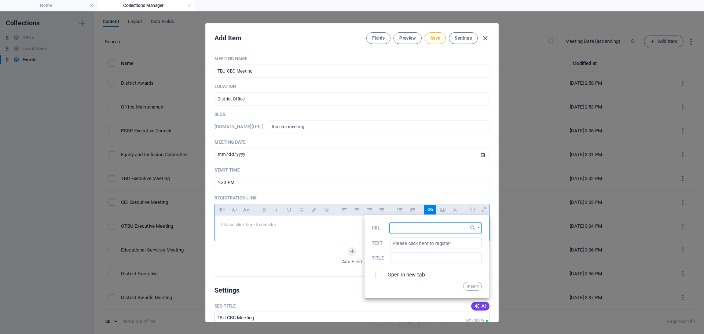
paste input "https://forms.gle/SPsfB5PYY5c74nUs6"
type input "https://forms.gle/SPsfB5PYY5c74nUs6"
click at [375, 275] on input "checkbox" at bounding box center [377, 274] width 7 height 7
checkbox input "true"
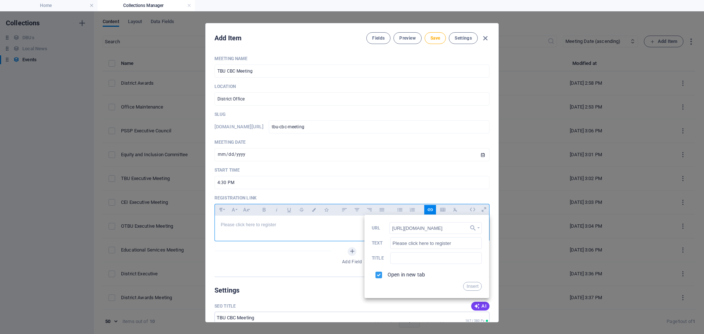
scroll to position [0, 0]
click at [471, 285] on button "Insert" at bounding box center [472, 286] width 19 height 9
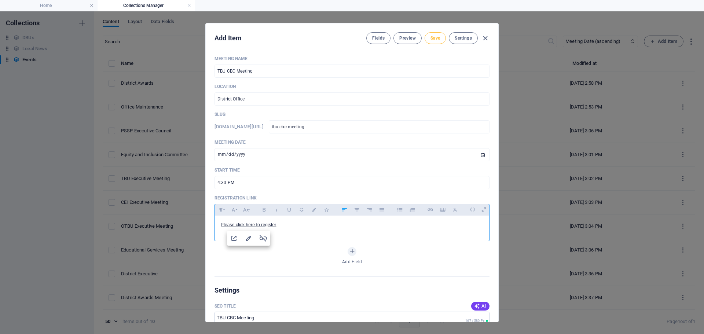
click at [435, 37] on span "Save" at bounding box center [435, 38] width 10 height 6
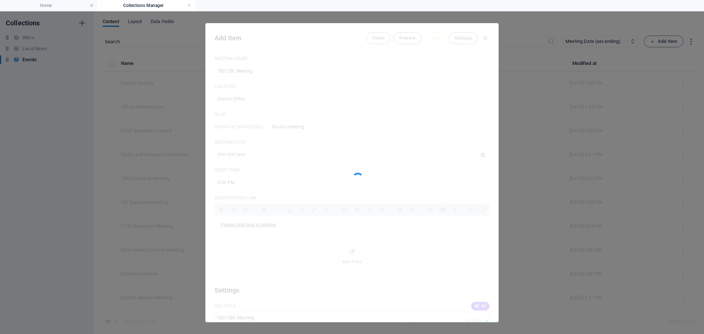
type input "tbu-cbc-meeting"
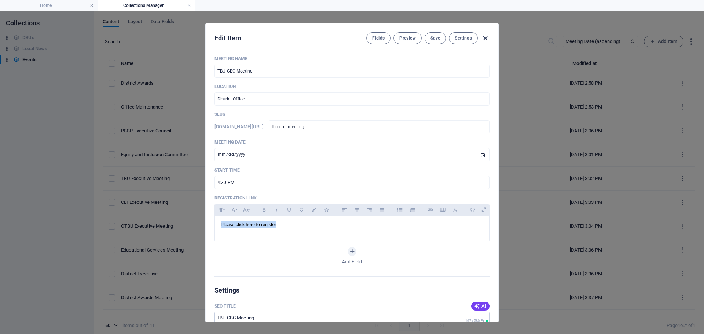
click at [484, 37] on icon "button" at bounding box center [485, 38] width 8 height 8
type input "[DATE]"
type input "tbu-cbc-meeting"
